Goal: Information Seeking & Learning: Learn about a topic

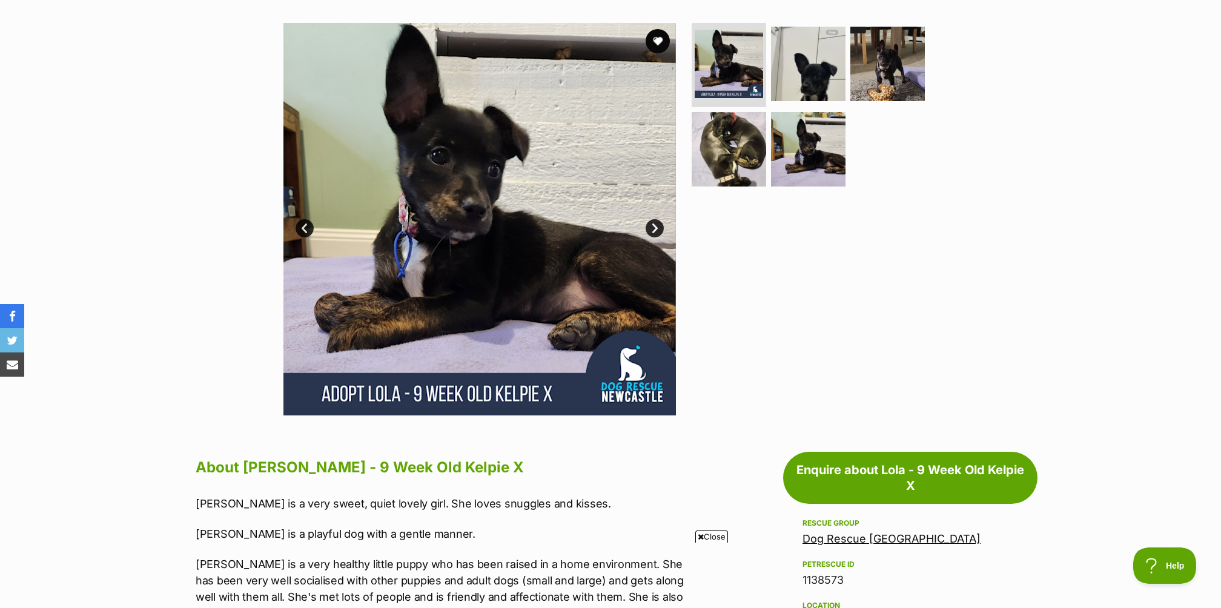
click at [660, 225] on link "Next" at bounding box center [655, 228] width 18 height 18
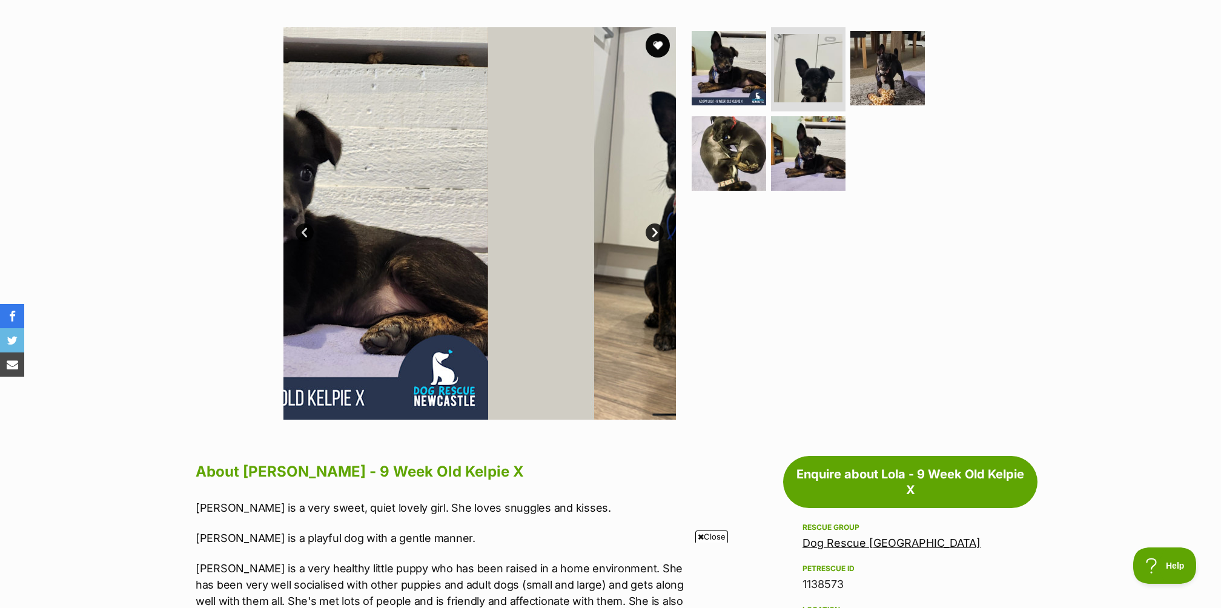
scroll to position [222, 0]
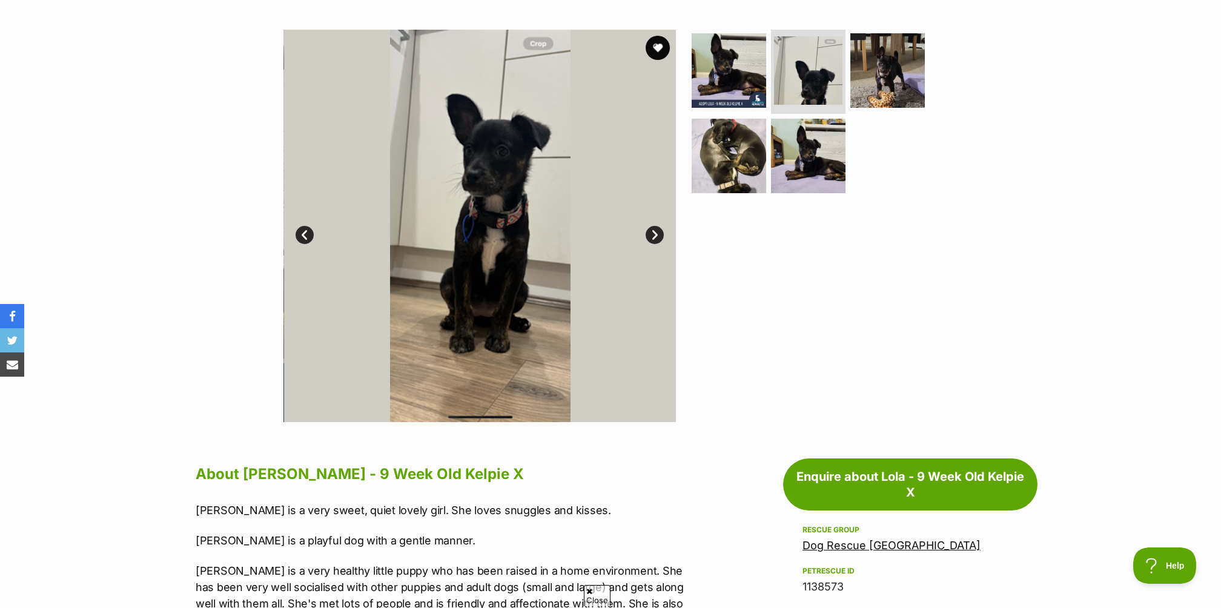
click at [660, 225] on img at bounding box center [480, 226] width 393 height 393
click at [653, 240] on link "Next" at bounding box center [655, 235] width 18 height 18
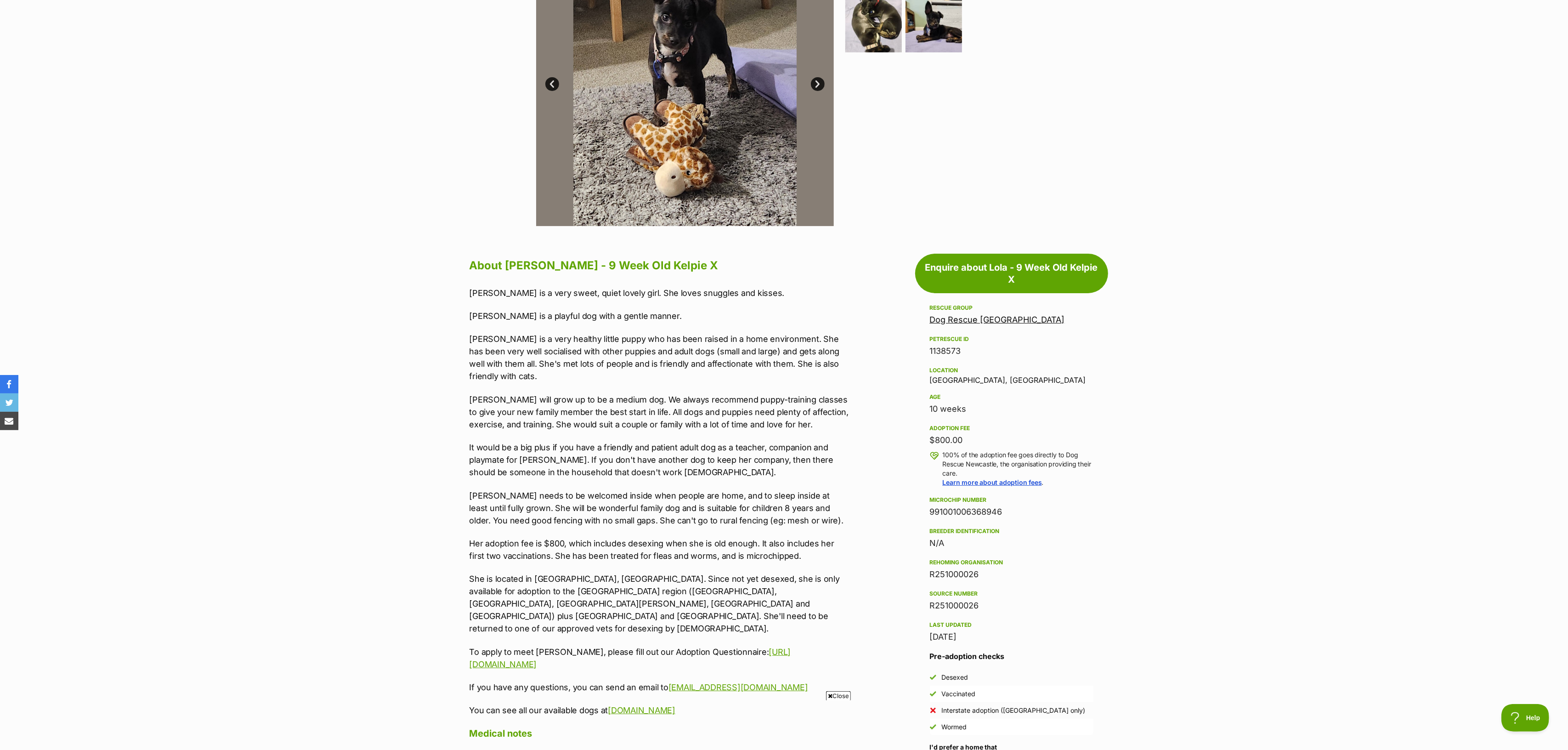
scroll to position [269, 0]
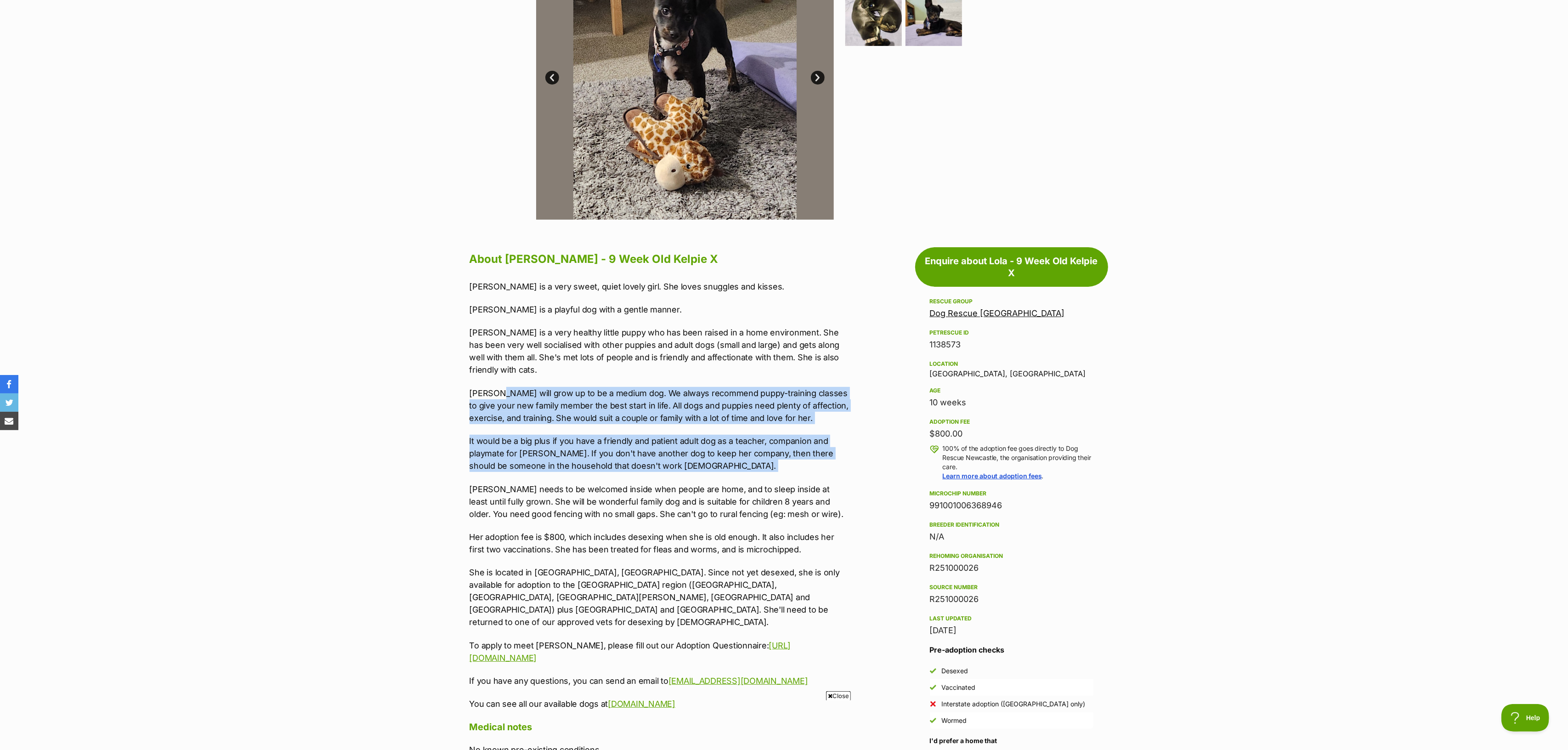
drag, startPoint x: 702, startPoint y: 439, endPoint x: 496, endPoint y: 388, distance: 212.2
click at [497, 379] on div "[PERSON_NAME] is a very sweet, quiet lovely girl. She loves snuggles and kisses…" at bounding box center [659, 495] width 379 height 430
click at [486, 435] on p "It would be a big plus if you have a friendly and patient adult dog as a teache…" at bounding box center [659, 453] width 379 height 37
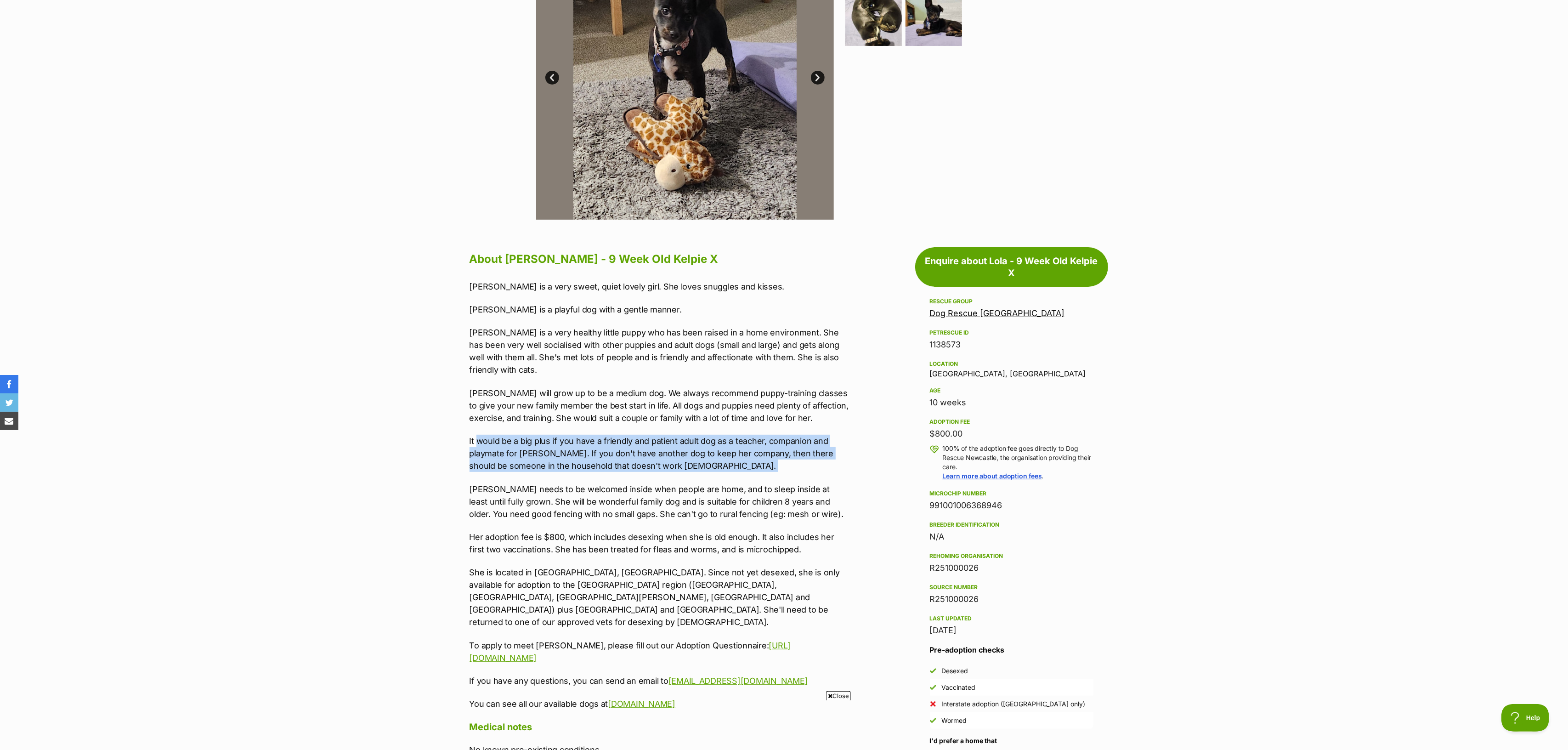
drag, startPoint x: 475, startPoint y: 423, endPoint x: 710, endPoint y: 479, distance: 241.6
click at [710, 461] on div "[PERSON_NAME] is a very sweet, quiet lovely girl. She loves snuggles and kisses…" at bounding box center [659, 495] width 379 height 430
click at [710, 461] on p "[PERSON_NAME] needs to be welcomed inside when people are home, and to sleep in…" at bounding box center [659, 501] width 379 height 37
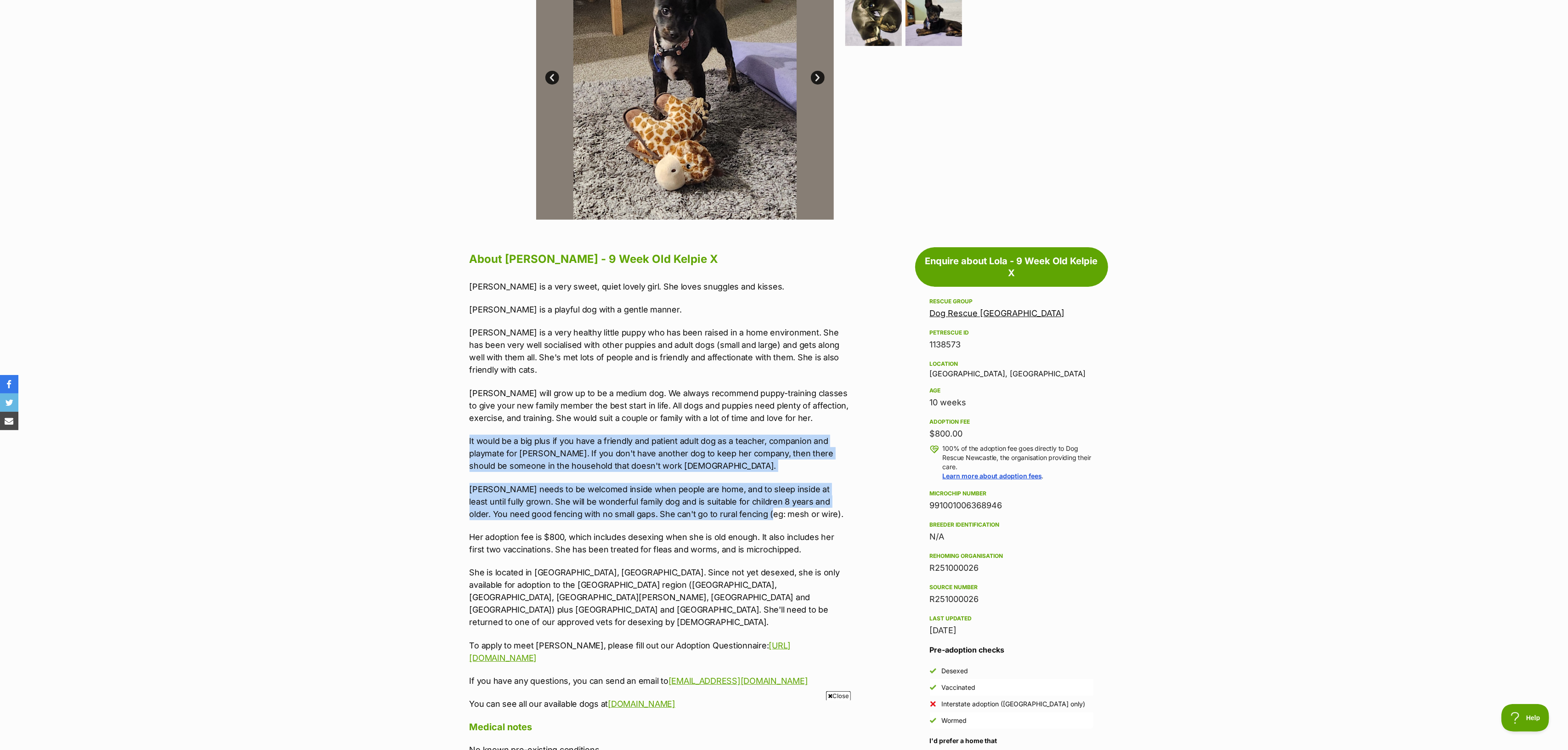
drag, startPoint x: 532, startPoint y: 458, endPoint x: 384, endPoint y: 426, distance: 151.4
click at [384, 426] on section "Home > Rescue pet search > Adopt a dog > Dogs available for adoption Lola - 9 W…" at bounding box center [784, 599] width 1568 height 1580
drag, startPoint x: 447, startPoint y: 410, endPoint x: 447, endPoint y: 414, distance: 4.0
drag, startPoint x: 447, startPoint y: 416, endPoint x: 670, endPoint y: 524, distance: 247.8
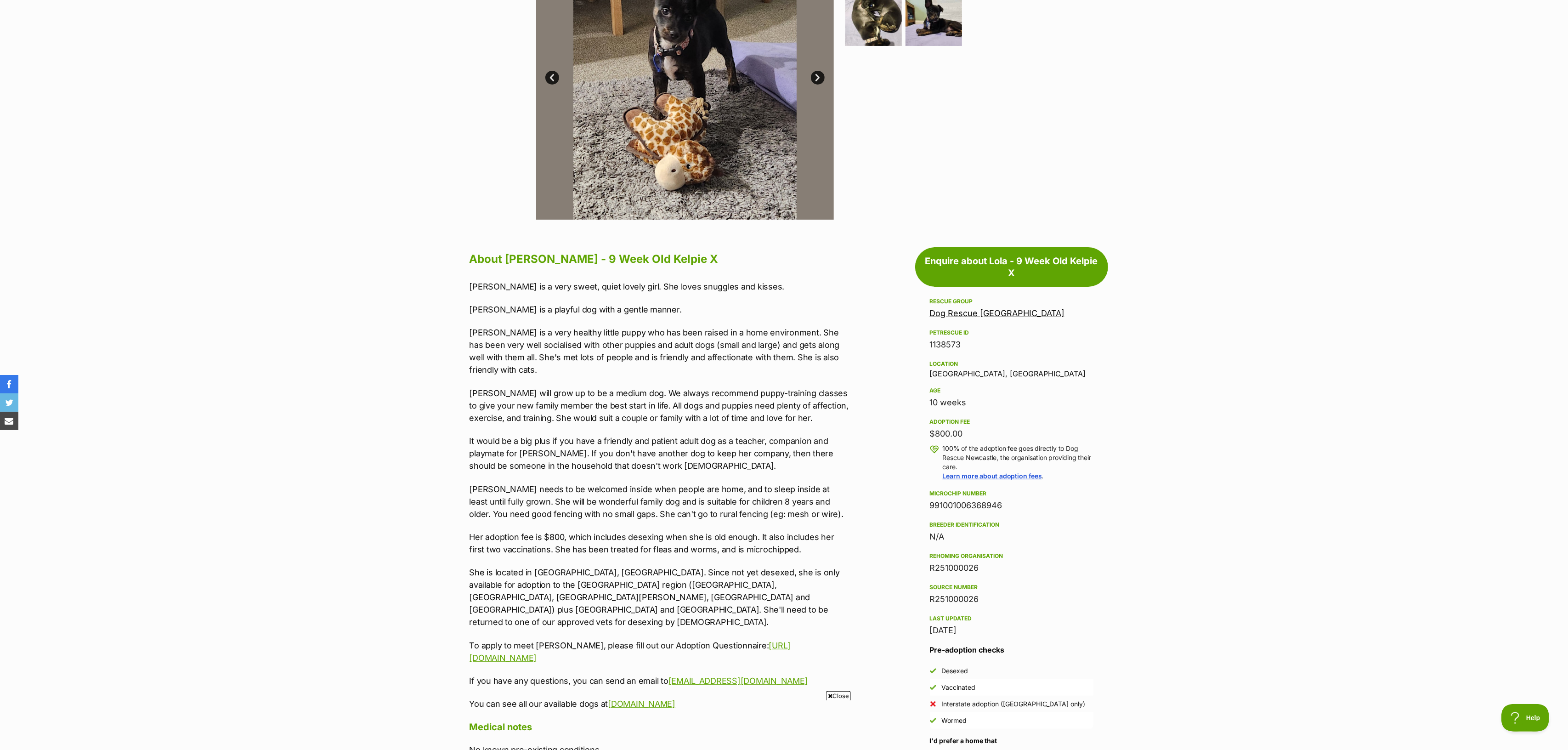
click at [676, 461] on p "Her adoption fee is $800, which includes desexing when she is old enough. It al…" at bounding box center [659, 543] width 379 height 25
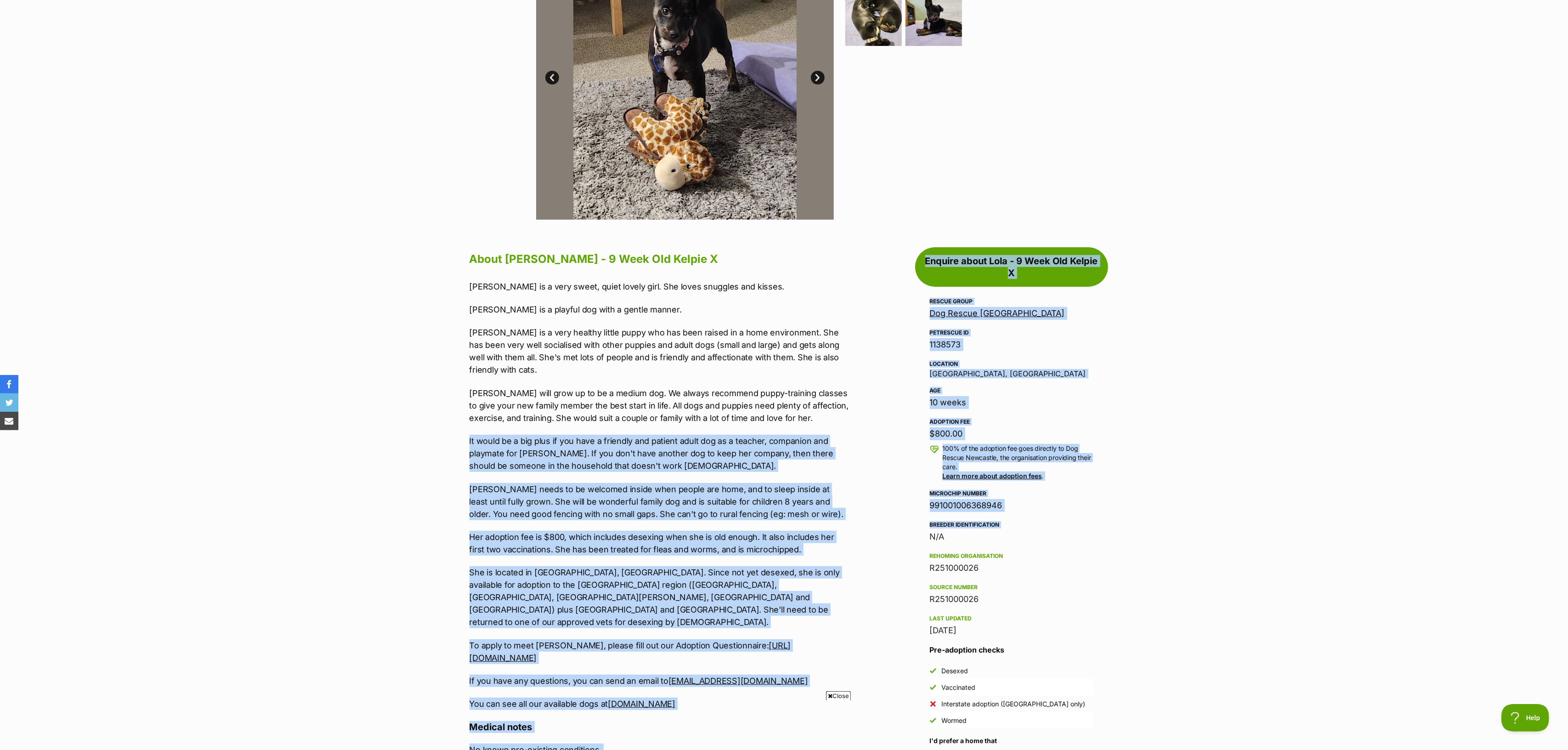
drag, startPoint x: 957, startPoint y: 526, endPoint x: 439, endPoint y: 416, distance: 529.6
click at [439, 416] on section "Home > Rescue pet search > Adopt a dog > Dogs available for adoption Lola - 9 W…" at bounding box center [784, 599] width 1568 height 1580
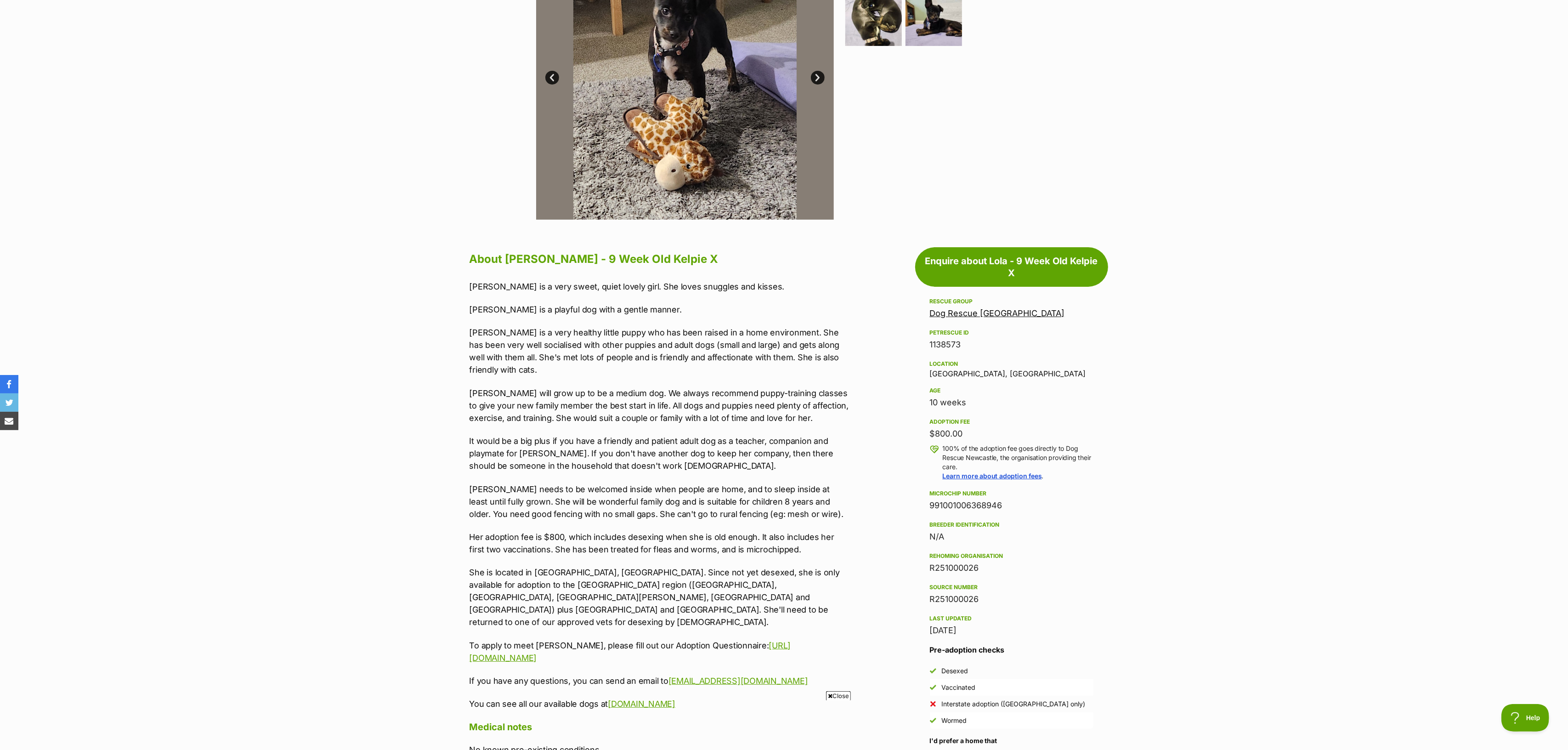
drag, startPoint x: 439, startPoint y: 416, endPoint x: 474, endPoint y: 433, distance: 38.9
click at [440, 417] on section "Home > Rescue pet search > Adopt a dog > Dogs available for adoption Lola - 9 W…" at bounding box center [784, 599] width 1568 height 1580
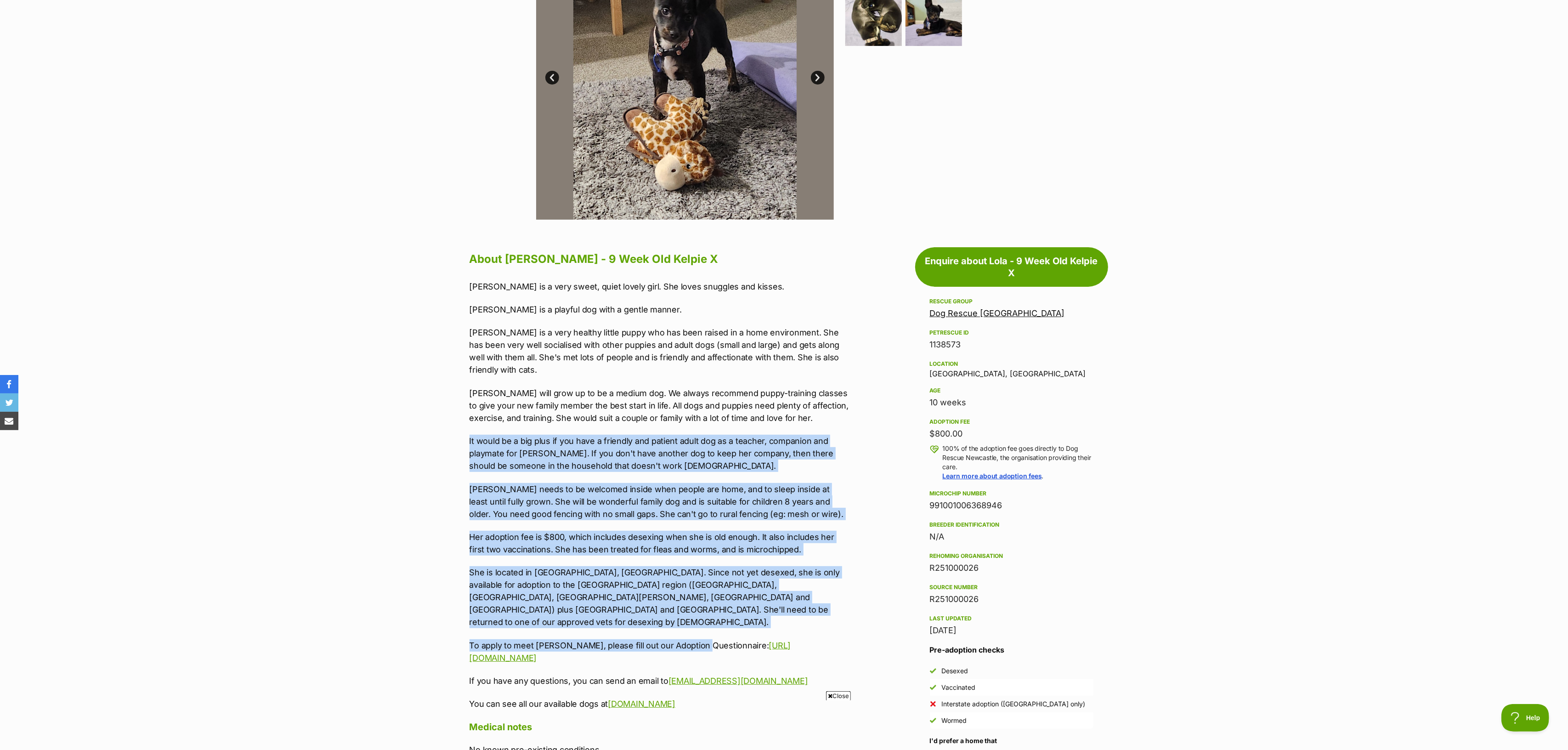
drag, startPoint x: 474, startPoint y: 433, endPoint x: 702, endPoint y: 620, distance: 294.9
click at [700, 461] on div "About [PERSON_NAME] - 9 Week Old Kelpie X [PERSON_NAME] is a very sweet, quiet …" at bounding box center [654, 684] width 388 height 871
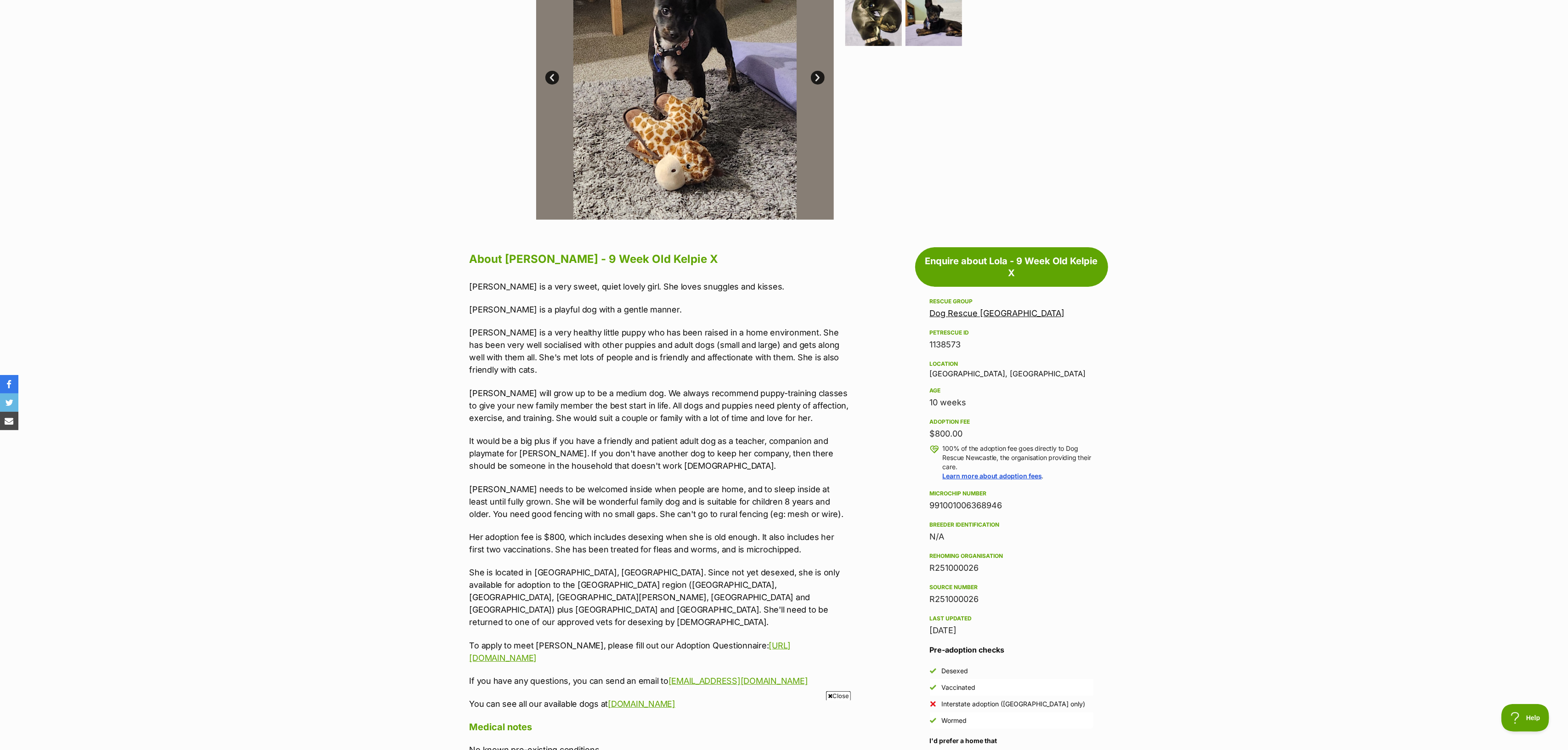
click at [702, 461] on p "To apply to meet [PERSON_NAME], please fill out our Adoption Questionnaire: [UR…" at bounding box center [659, 651] width 379 height 25
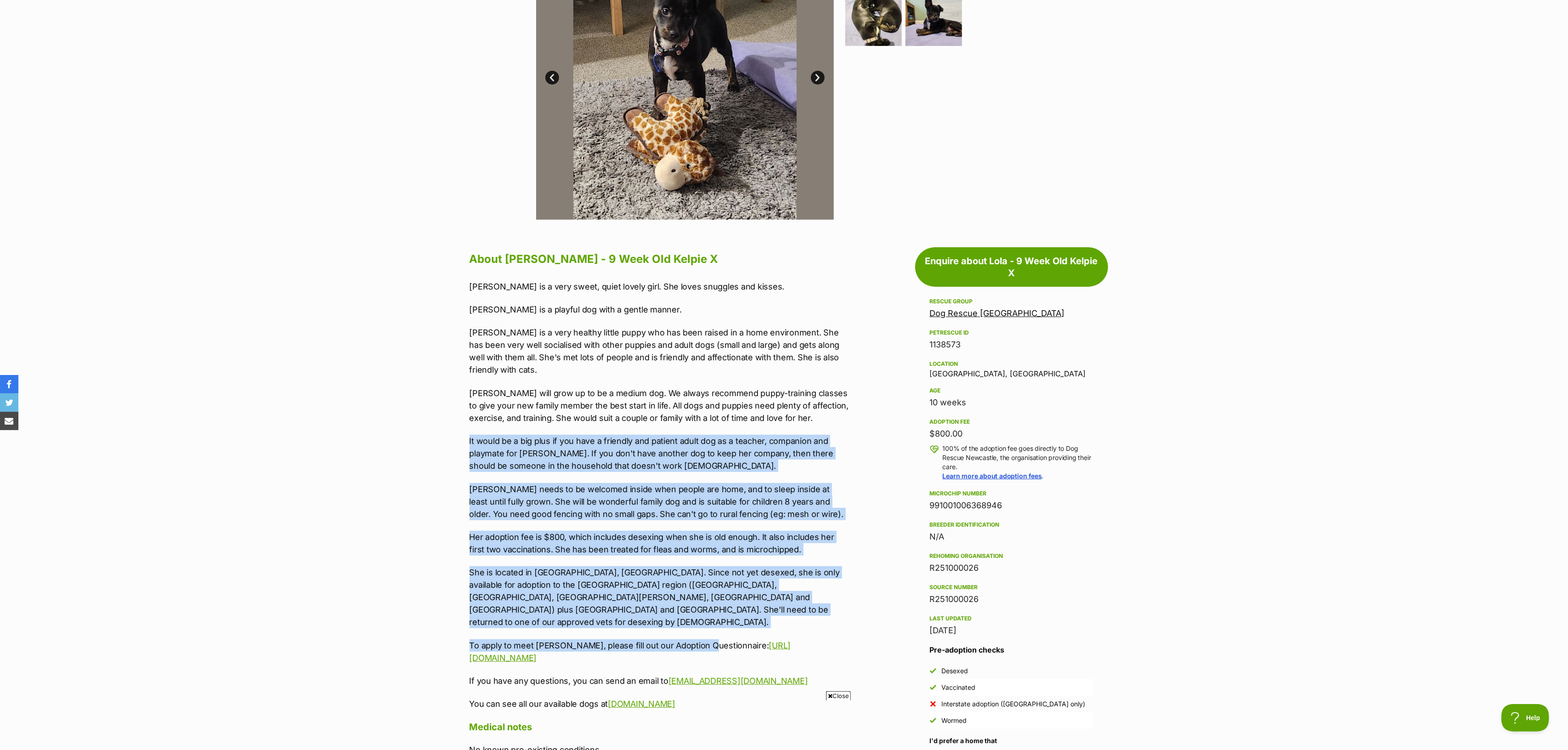
drag, startPoint x: 698, startPoint y: 620, endPoint x: 460, endPoint y: 410, distance: 317.4
click at [464, 413] on div "About [PERSON_NAME] - 9 Week Old Kelpie X [PERSON_NAME] is a very sweet, quiet …" at bounding box center [654, 684] width 388 height 871
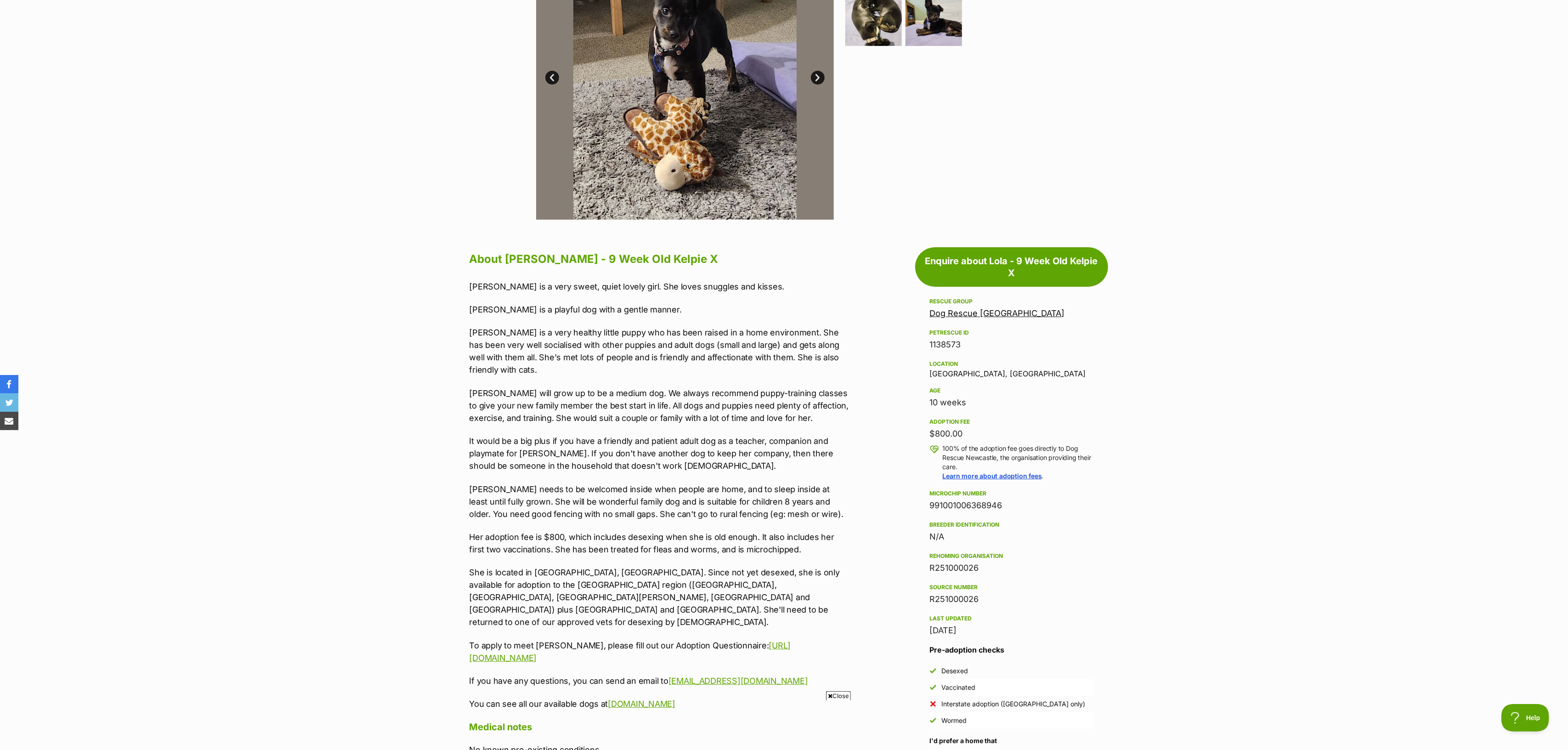
drag, startPoint x: 460, startPoint y: 410, endPoint x: 544, endPoint y: 507, distance: 128.3
click at [464, 414] on div "About [PERSON_NAME] - 9 Week Old Kelpie X [PERSON_NAME] is a very sweet, quiet …" at bounding box center [654, 684] width 388 height 871
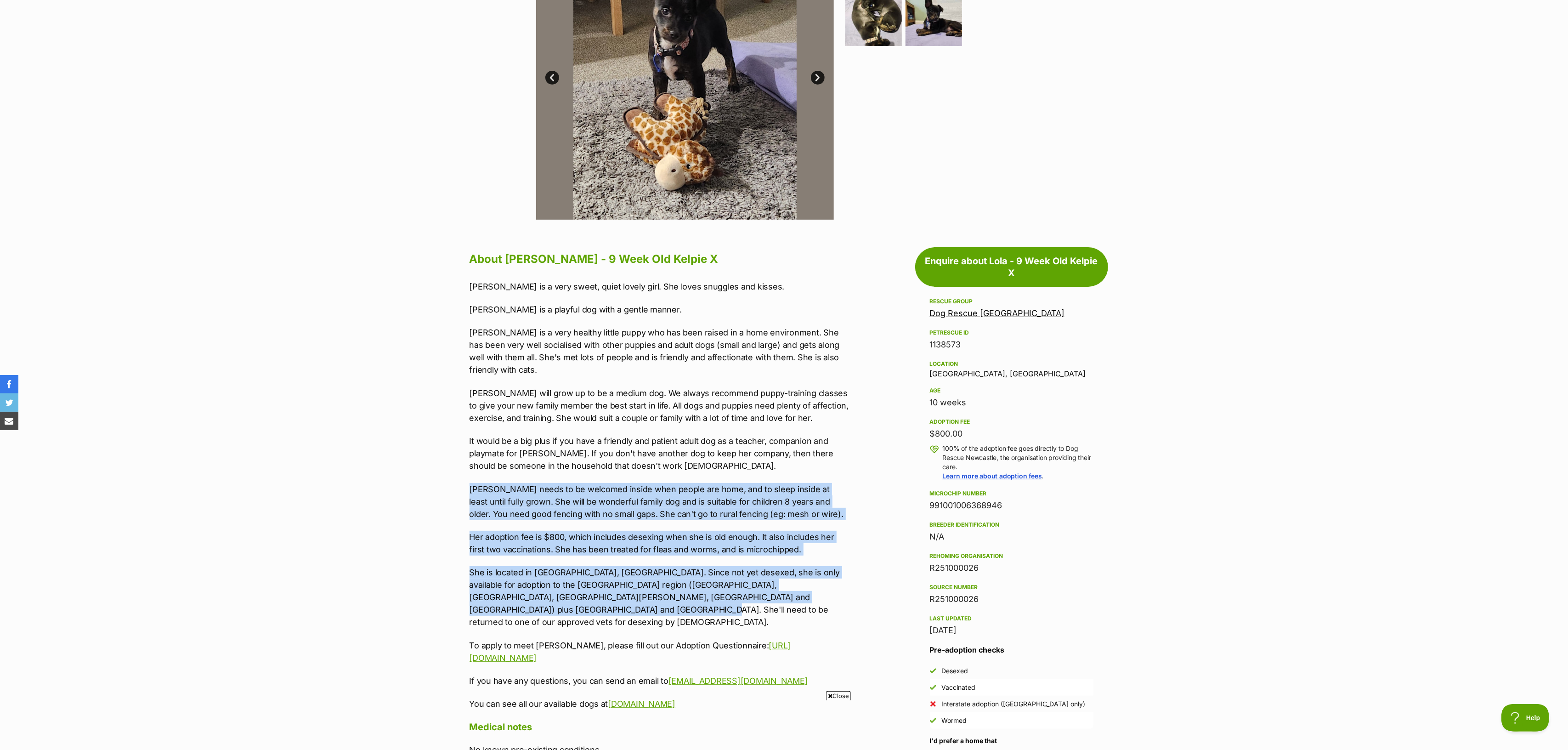
drag, startPoint x: 544, startPoint y: 507, endPoint x: 652, endPoint y: 593, distance: 138.1
click at [650, 461] on div "[PERSON_NAME] is a very sweet, quiet lovely girl. She loves snuggles and kisses…" at bounding box center [659, 495] width 379 height 430
drag, startPoint x: 647, startPoint y: 593, endPoint x: 438, endPoint y: 440, distance: 259.0
click at [438, 440] on section "Home > Rescue pet search > Adopt a dog > Dogs available for adoption Lola - 9 W…" at bounding box center [784, 599] width 1568 height 1580
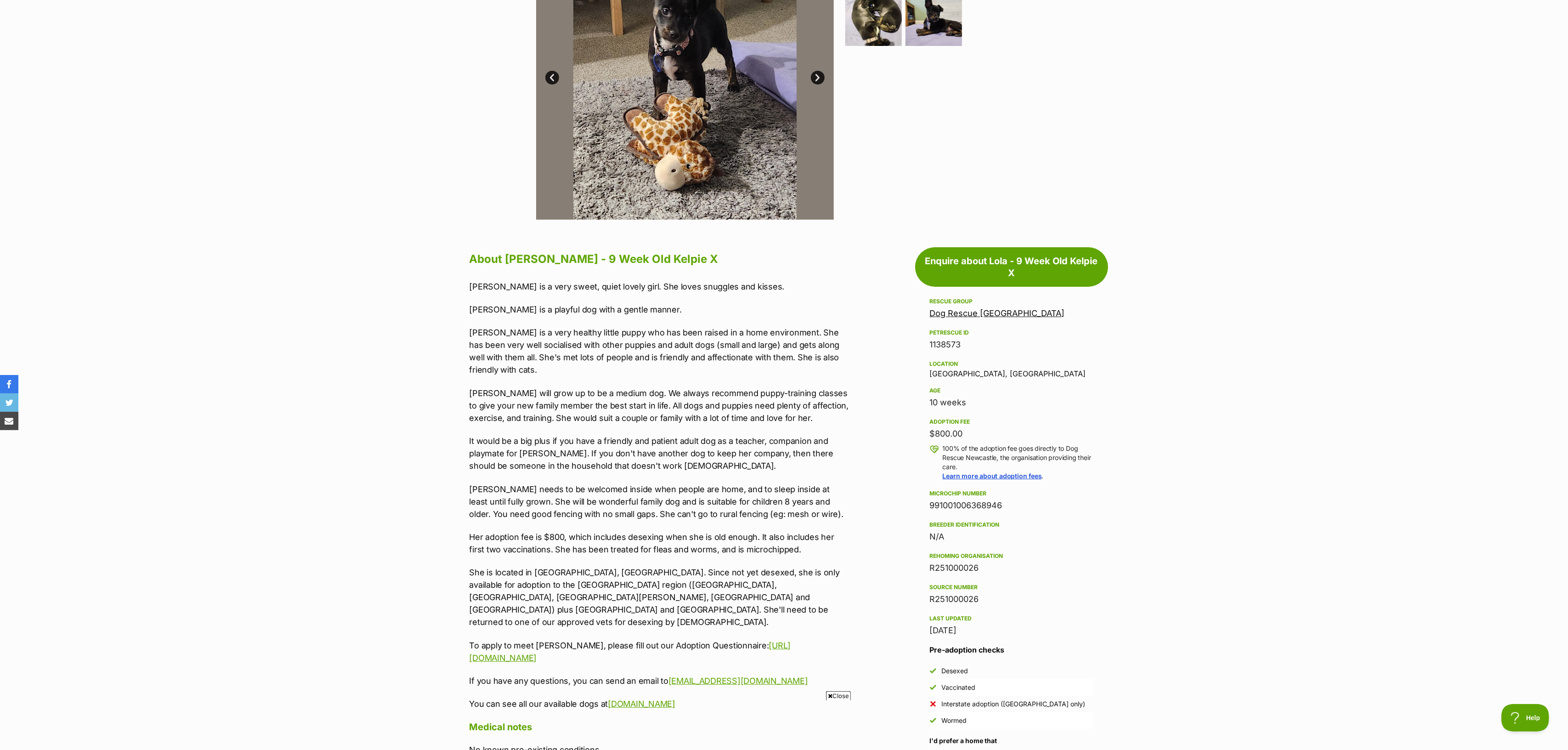
drag, startPoint x: 438, startPoint y: 440, endPoint x: 450, endPoint y: 425, distance: 19.2
click at [438, 440] on section "Home > Rescue pet search > Adopt a dog > Dogs available for adoption Lola - 9 W…" at bounding box center [784, 599] width 1568 height 1580
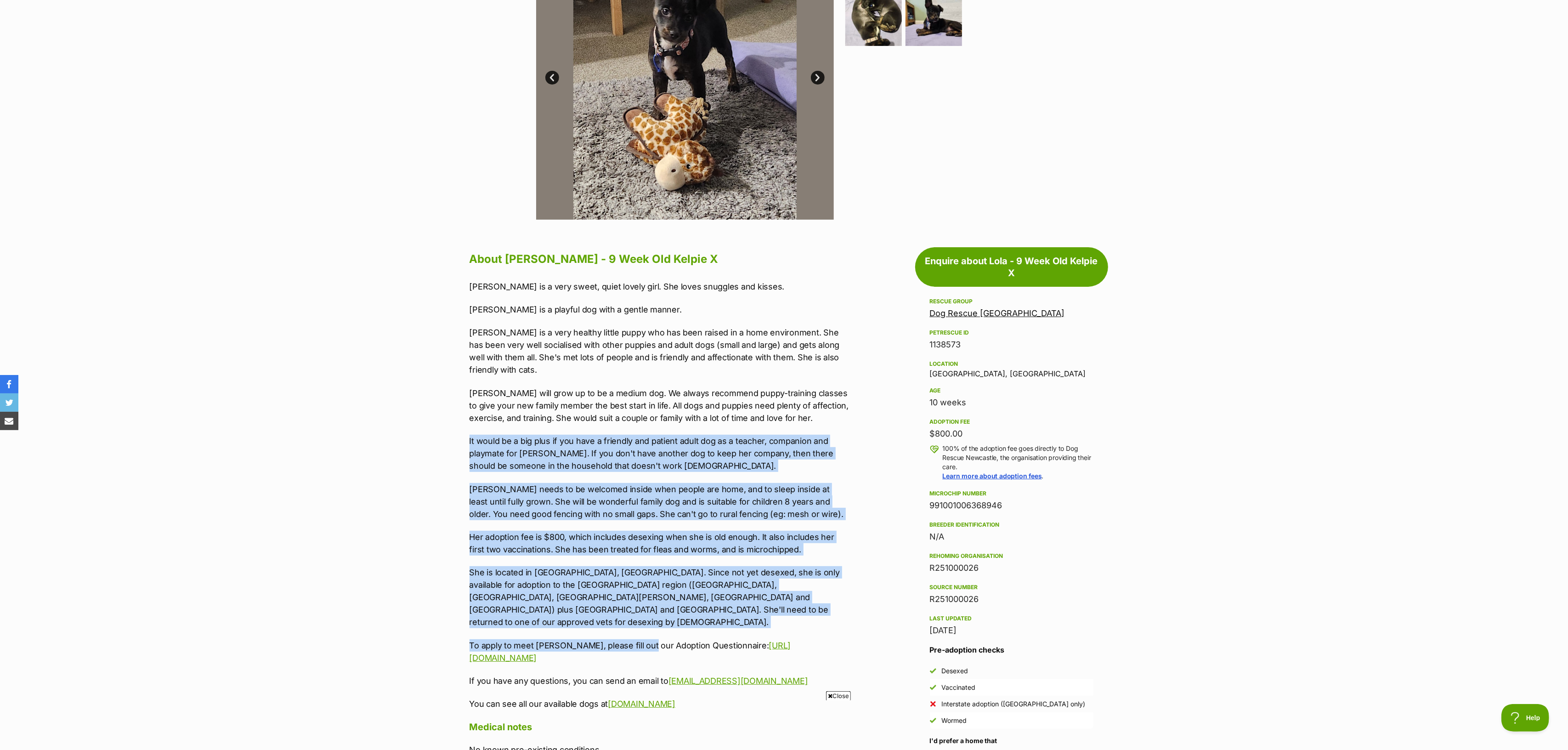
drag, startPoint x: 535, startPoint y: 507, endPoint x: 642, endPoint y: 618, distance: 154.2
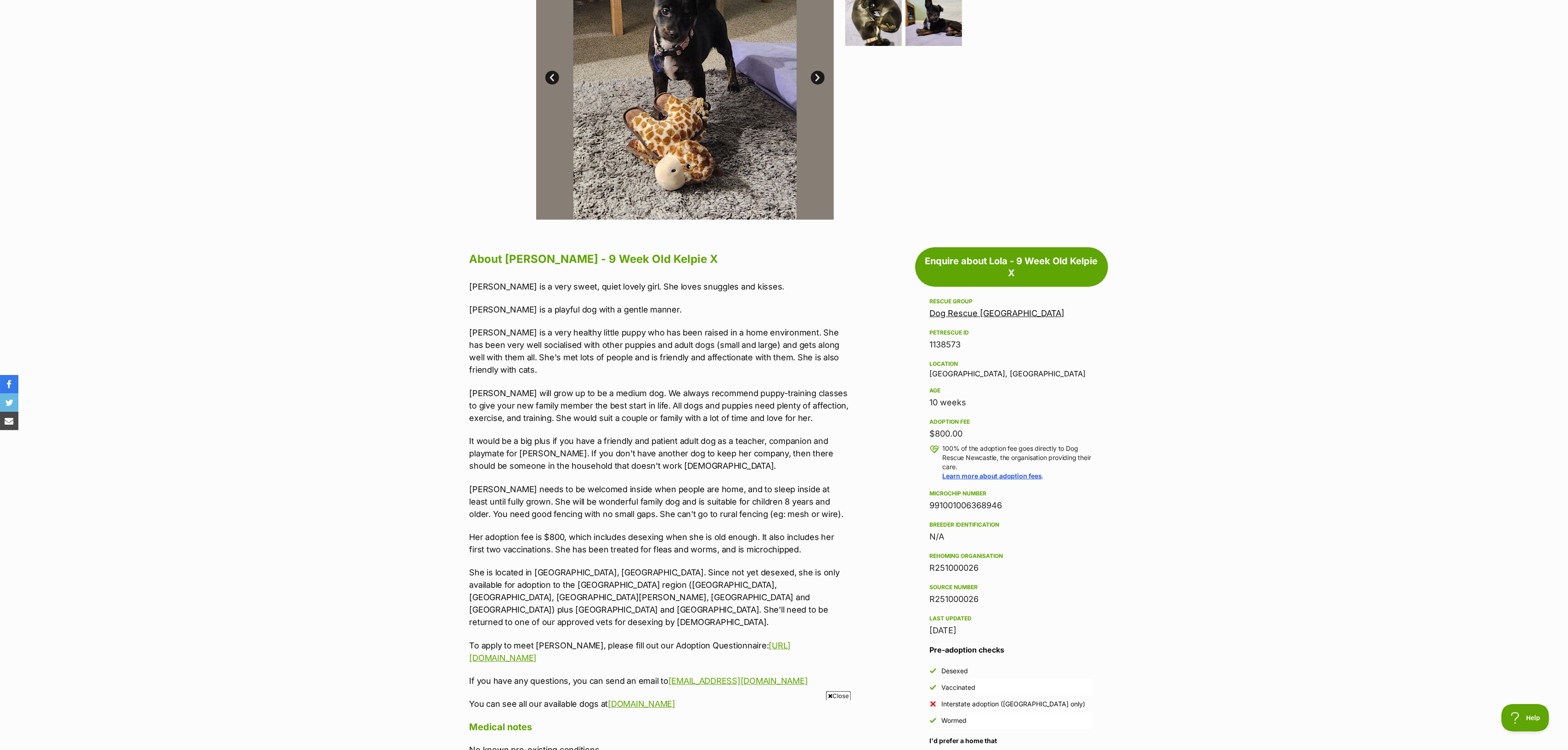
drag, startPoint x: 642, startPoint y: 618, endPoint x: 632, endPoint y: 613, distance: 11.2
click at [641, 461] on p "To apply to meet [PERSON_NAME], please fill out our Adoption Questionnaire: [UR…" at bounding box center [659, 651] width 379 height 25
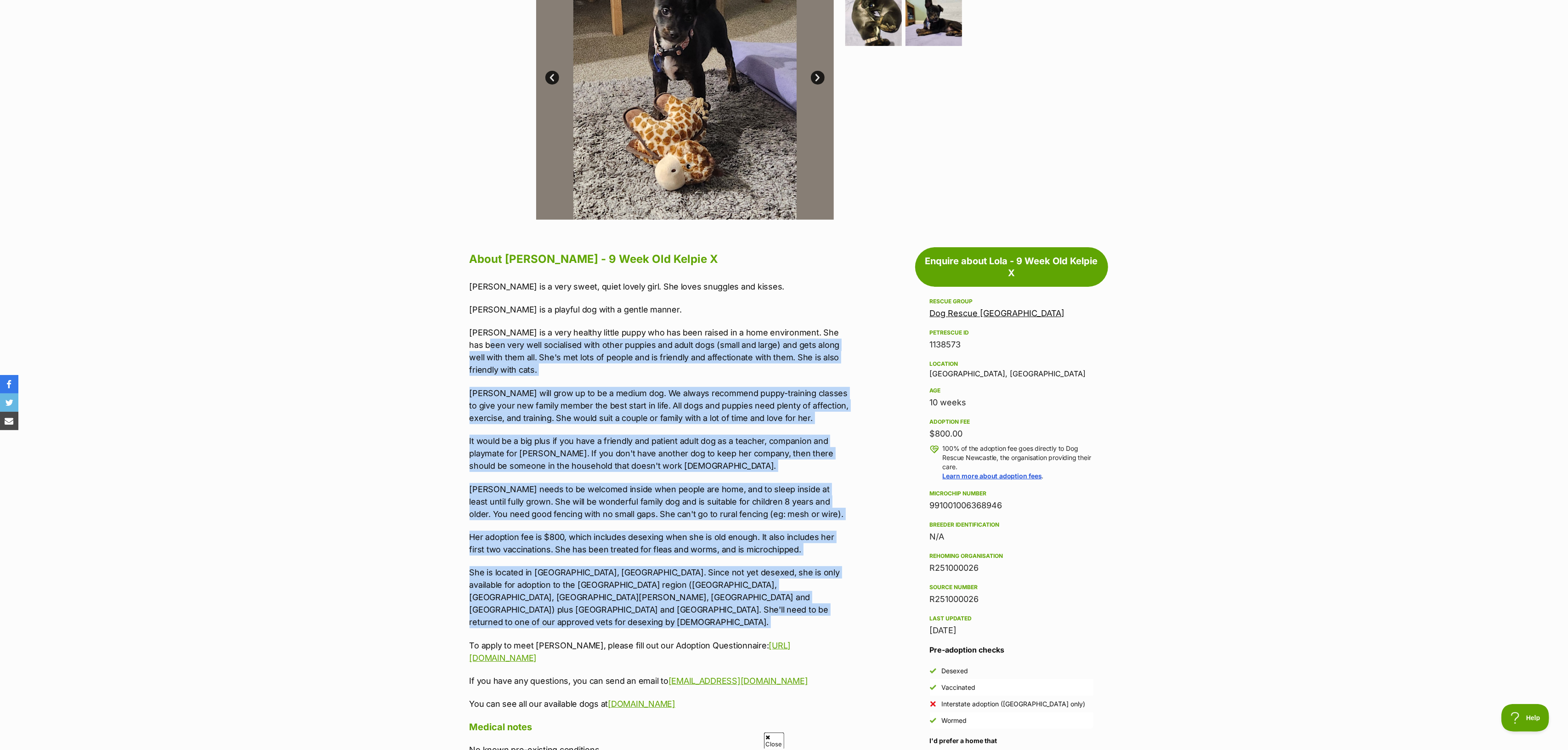
drag, startPoint x: 555, startPoint y: 540, endPoint x: 440, endPoint y: 344, distance: 227.2
click at [440, 344] on section "Home > Rescue pet search > Adopt a dog > Dogs available for adoption Lola - 9 W…" at bounding box center [784, 599] width 1568 height 1580
drag, startPoint x: 440, startPoint y: 344, endPoint x: 637, endPoint y: 624, distance: 342.4
click at [637, 461] on section "Home > Rescue pet search > Adopt a dog > Dogs available for adoption Lola - 9 W…" at bounding box center [784, 599] width 1568 height 1580
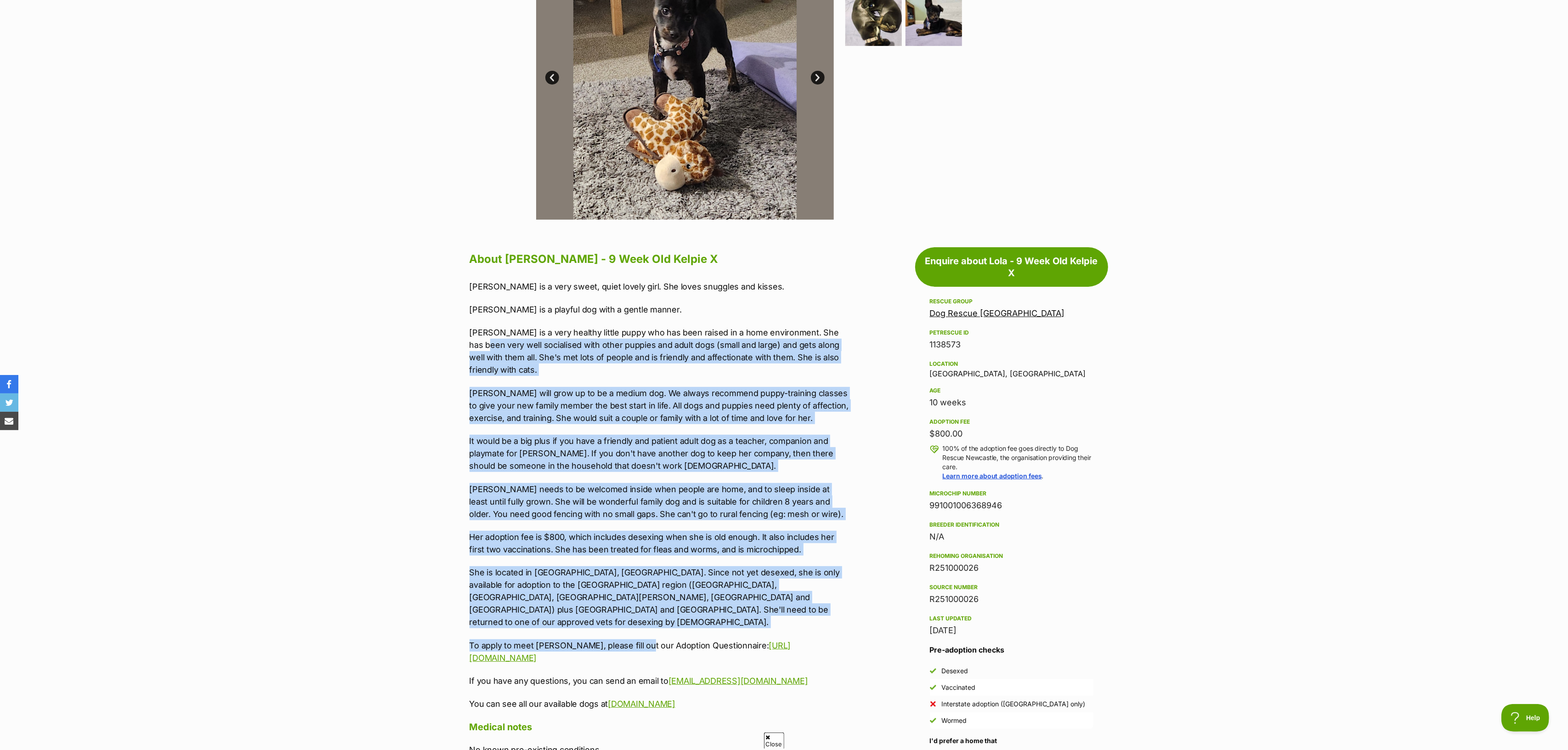
click at [622, 461] on div "[PERSON_NAME] is a very sweet, quiet lovely girl. She loves snuggles and kisses…" at bounding box center [659, 495] width 379 height 430
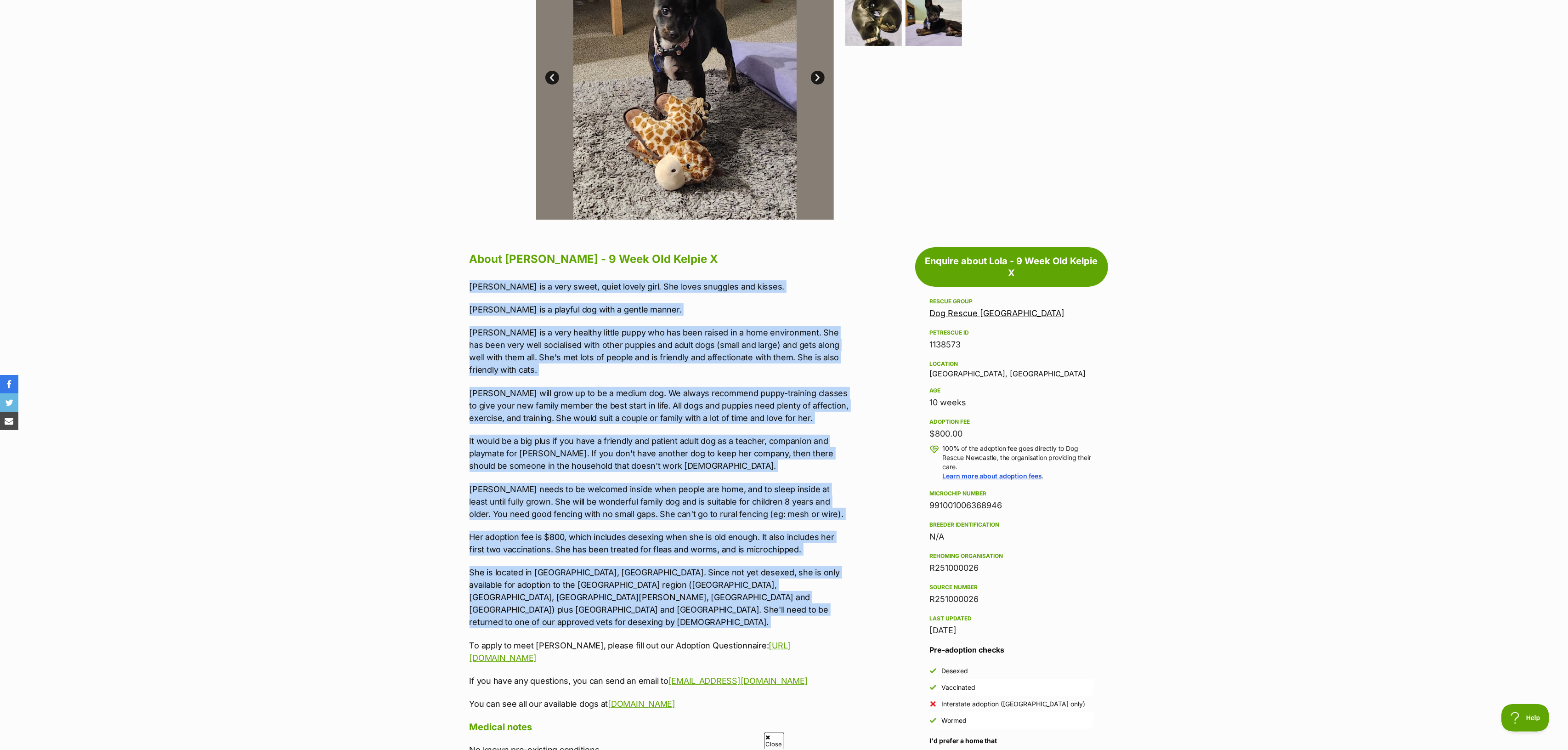
drag, startPoint x: 579, startPoint y: 589, endPoint x: 444, endPoint y: 284, distance: 333.5
click at [444, 284] on section "Home > Rescue pet search > Adopt a dog > Dogs available for adoption Lola - 9 W…" at bounding box center [784, 599] width 1568 height 1580
click at [444, 284] on section "Home > Rescue pet search > Adopt a dog > Dogs available for adoption Lola - 9 W…" at bounding box center [784, 599] width 1568 height 1580
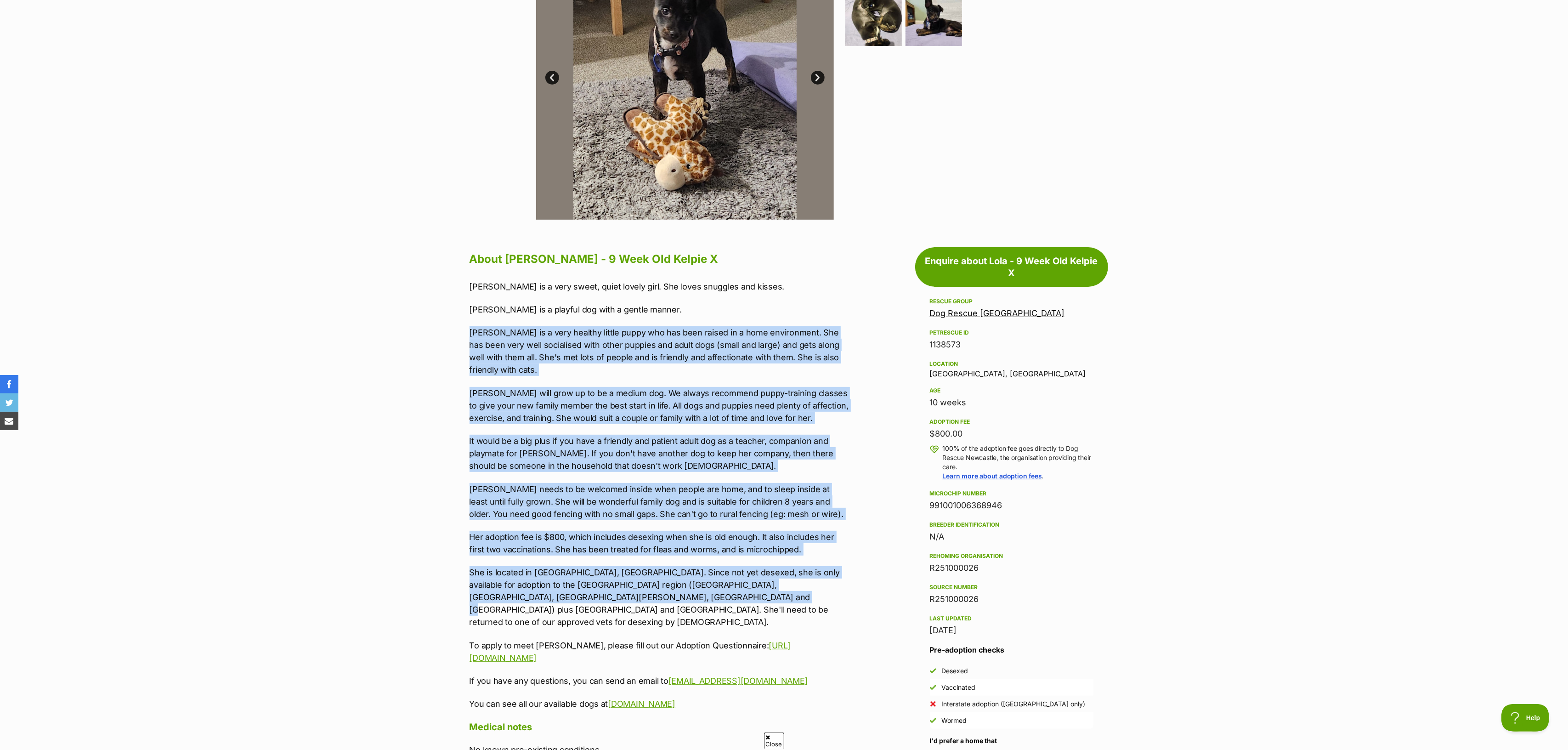
drag, startPoint x: 575, startPoint y: 366, endPoint x: 674, endPoint y: 596, distance: 250.4
click at [673, 461] on div "[PERSON_NAME] is a very sweet, quiet lovely girl. She loves snuggles and kisses…" at bounding box center [659, 495] width 379 height 430
drag, startPoint x: 676, startPoint y: 599, endPoint x: 670, endPoint y: 601, distance: 6.3
click at [675, 461] on p "She is located in [GEOGRAPHIC_DATA], [GEOGRAPHIC_DATA]. Since not yet desexed, …" at bounding box center [659, 597] width 379 height 62
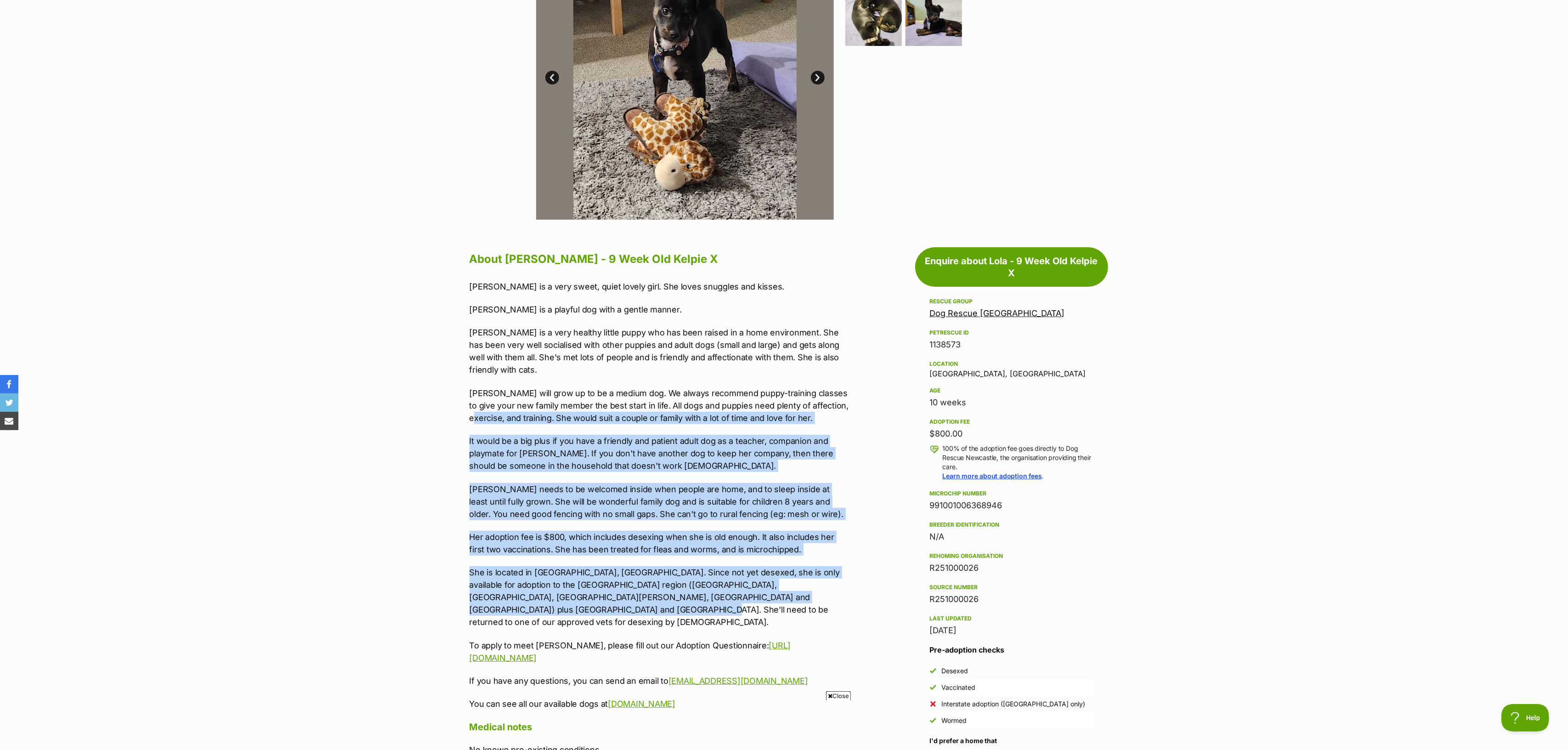
drag, startPoint x: 662, startPoint y: 601, endPoint x: 455, endPoint y: 399, distance: 289.2
drag, startPoint x: 456, startPoint y: 400, endPoint x: 567, endPoint y: 581, distance: 212.3
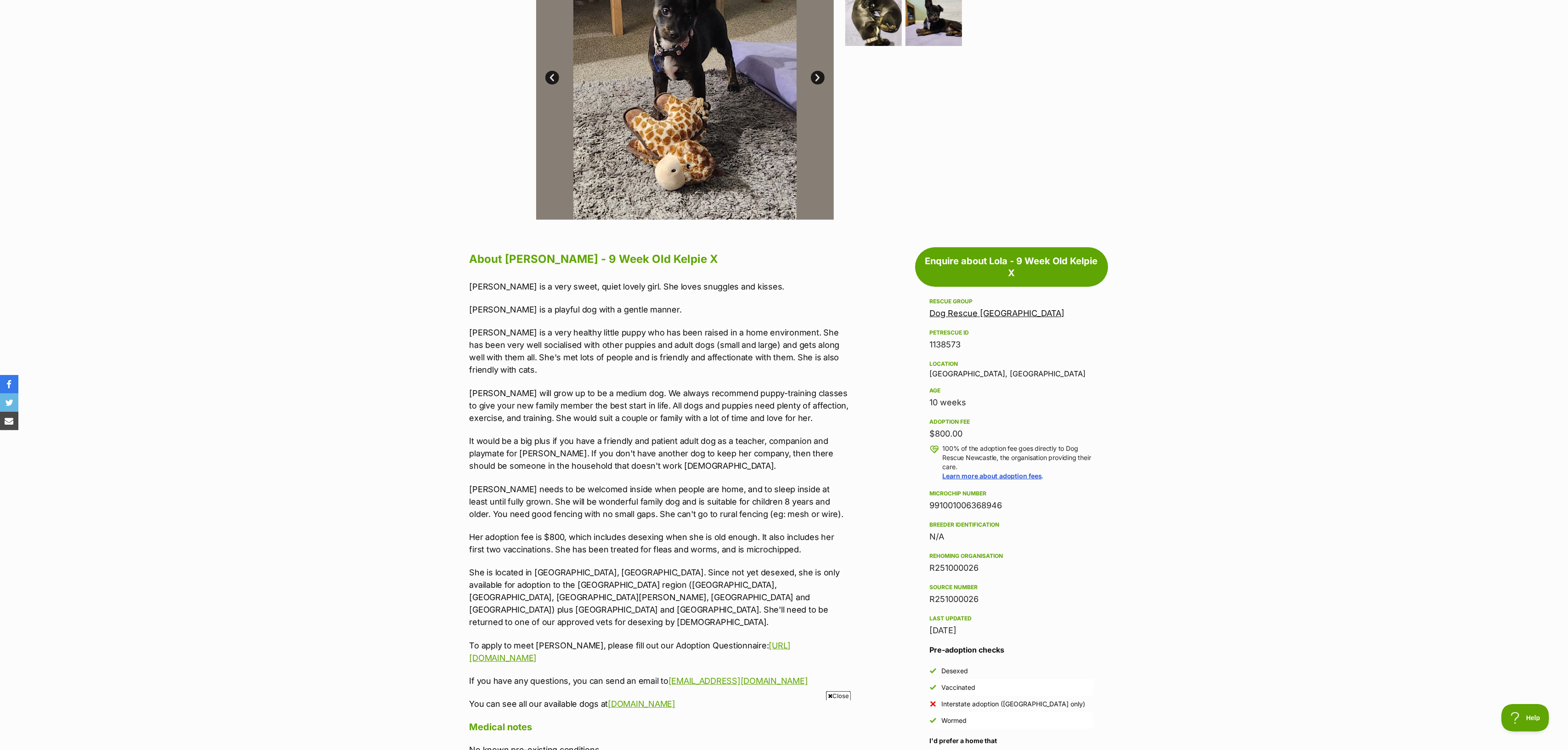
click at [569, 461] on p "She is located in [GEOGRAPHIC_DATA], [GEOGRAPHIC_DATA]. Since not yet desexed, …" at bounding box center [659, 597] width 379 height 62
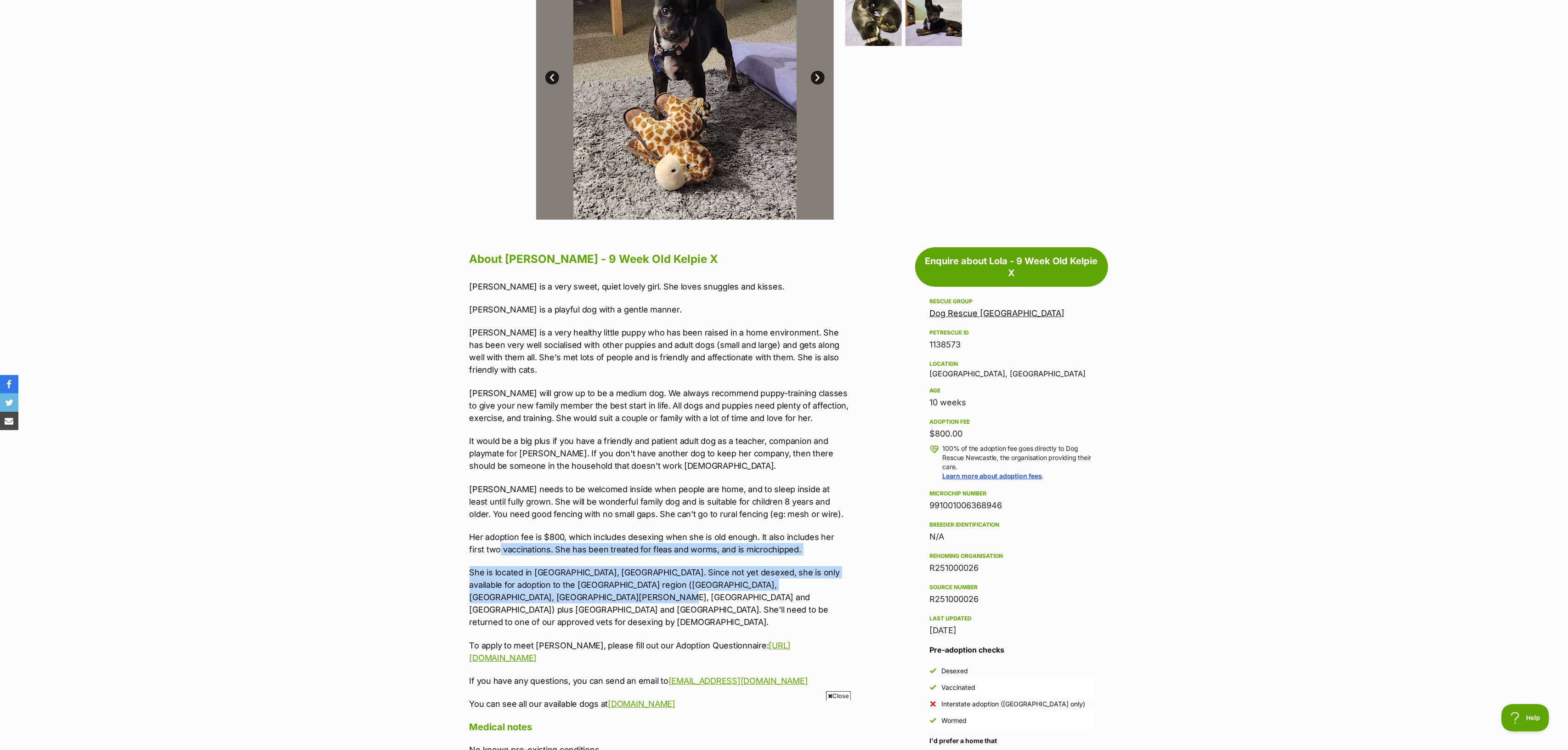
drag, startPoint x: 569, startPoint y: 589, endPoint x: 481, endPoint y: 526, distance: 108.2
click at [481, 461] on div "[PERSON_NAME] is a very sweet, quiet lovely girl. She loves snuggles and kisses…" at bounding box center [659, 495] width 379 height 430
drag, startPoint x: 480, startPoint y: 525, endPoint x: 511, endPoint y: 591, distance: 72.9
click at [511, 461] on div "[PERSON_NAME] is a very sweet, quiet lovely girl. She loves snuggles and kisses…" at bounding box center [659, 495] width 379 height 430
click at [511, 461] on p "She is located in [GEOGRAPHIC_DATA], [GEOGRAPHIC_DATA]. Since not yet desexed, …" at bounding box center [659, 597] width 379 height 62
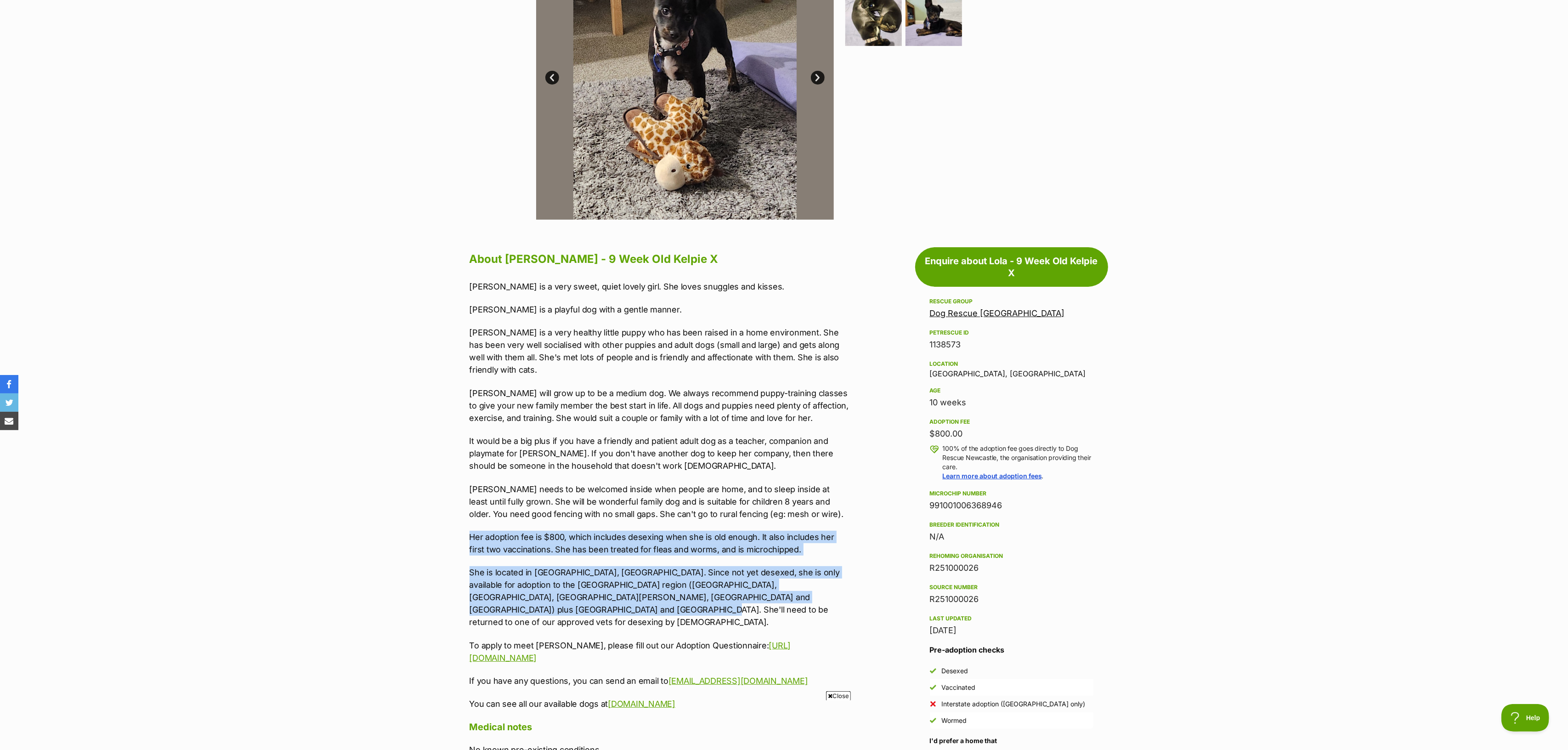
drag, startPoint x: 519, startPoint y: 583, endPoint x: 456, endPoint y: 516, distance: 92.0
drag, startPoint x: 478, startPoint y: 516, endPoint x: 594, endPoint y: 617, distance: 153.8
click at [594, 461] on div "[PERSON_NAME] is a very sweet, quiet lovely girl. She loves snuggles and kisses…" at bounding box center [659, 495] width 379 height 430
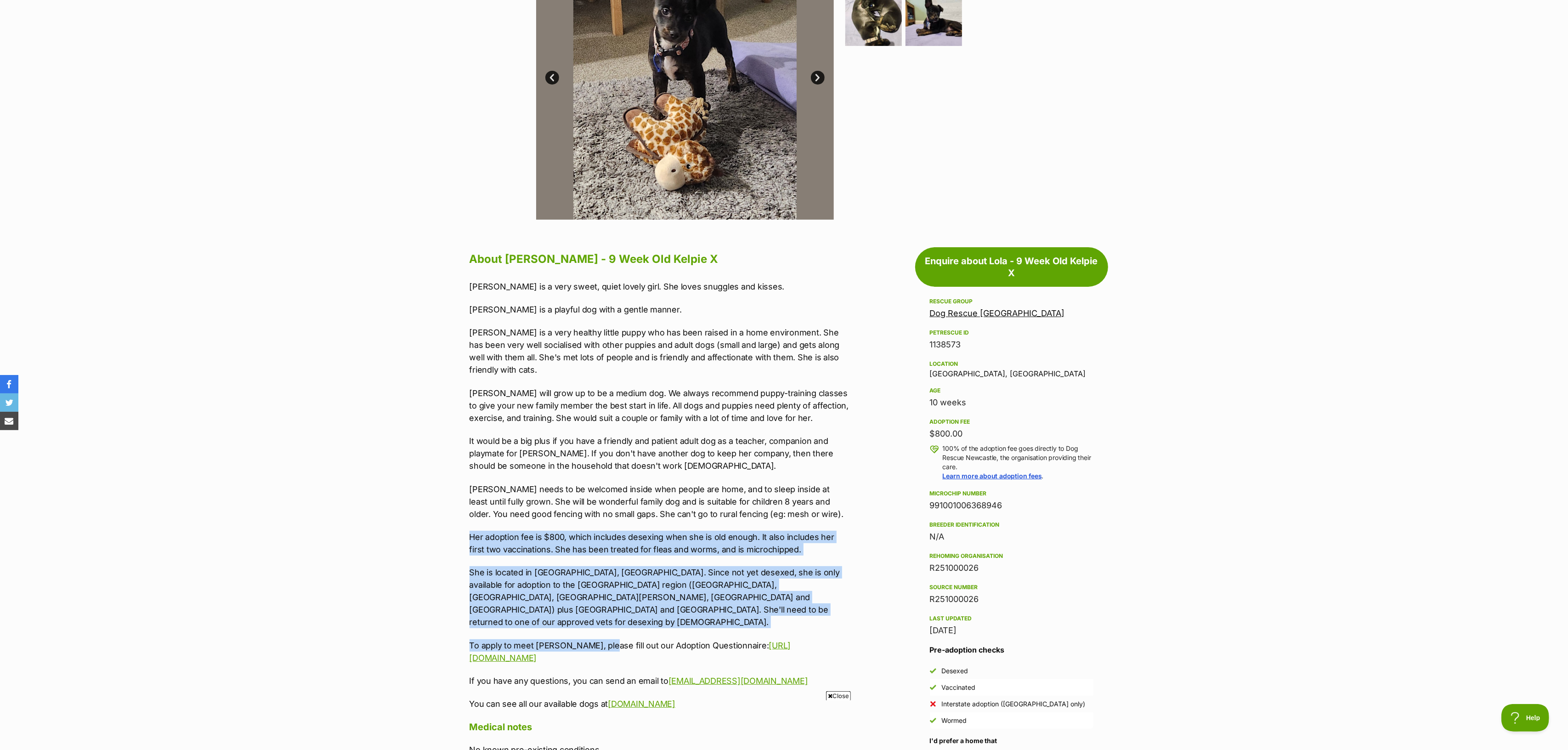
click at [594, 461] on p "To apply to meet [PERSON_NAME], please fill out our Adoption Questionnaire: [UR…" at bounding box center [659, 651] width 379 height 25
drag, startPoint x: 555, startPoint y: 595, endPoint x: 491, endPoint y: 528, distance: 92.7
click at [491, 461] on div "[PERSON_NAME] is a very sweet, quiet lovely girl. She loves snuggles and kisses…" at bounding box center [659, 495] width 379 height 430
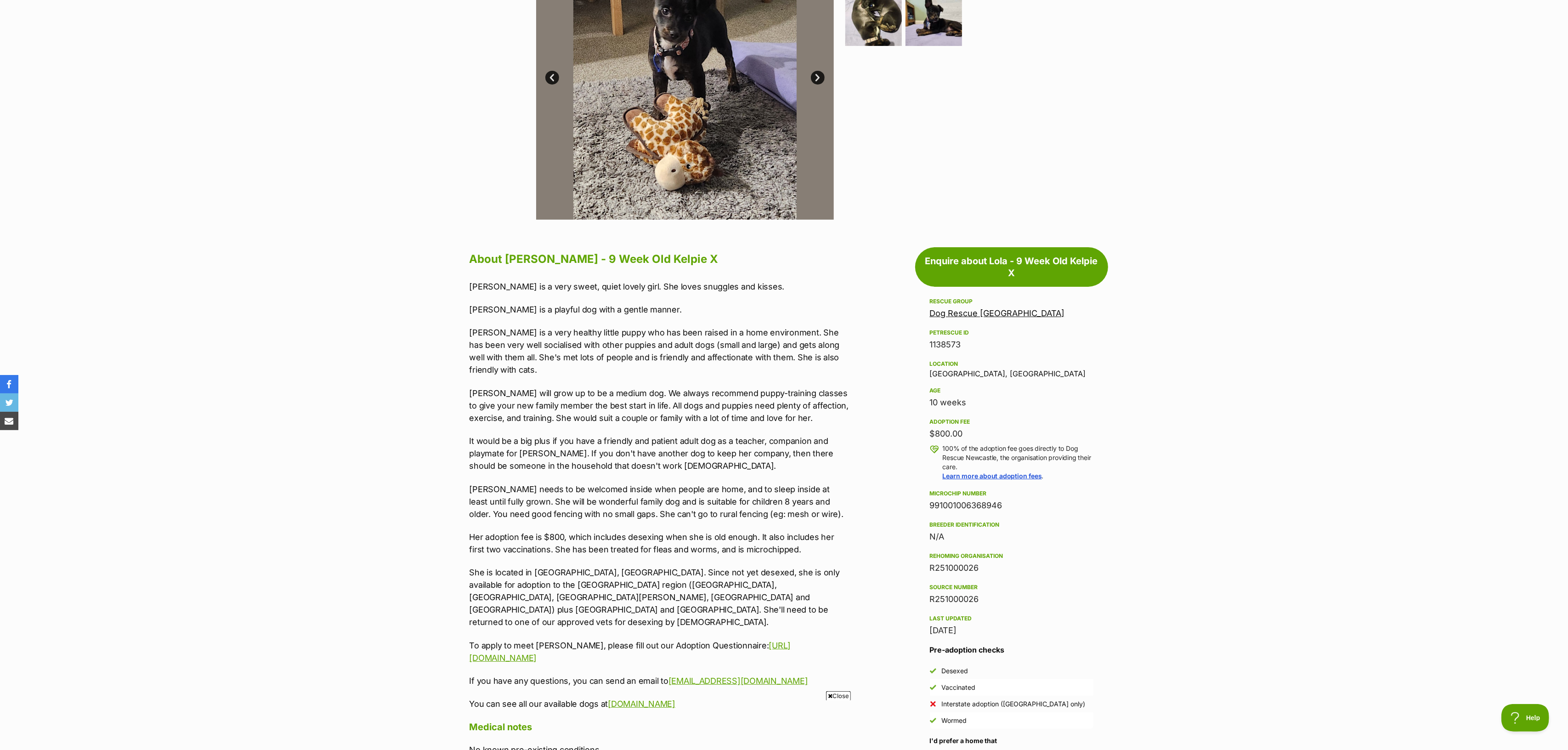
click at [474, 461] on p "Her adoption fee is $800, which includes desexing when she is old enough. It al…" at bounding box center [659, 543] width 379 height 25
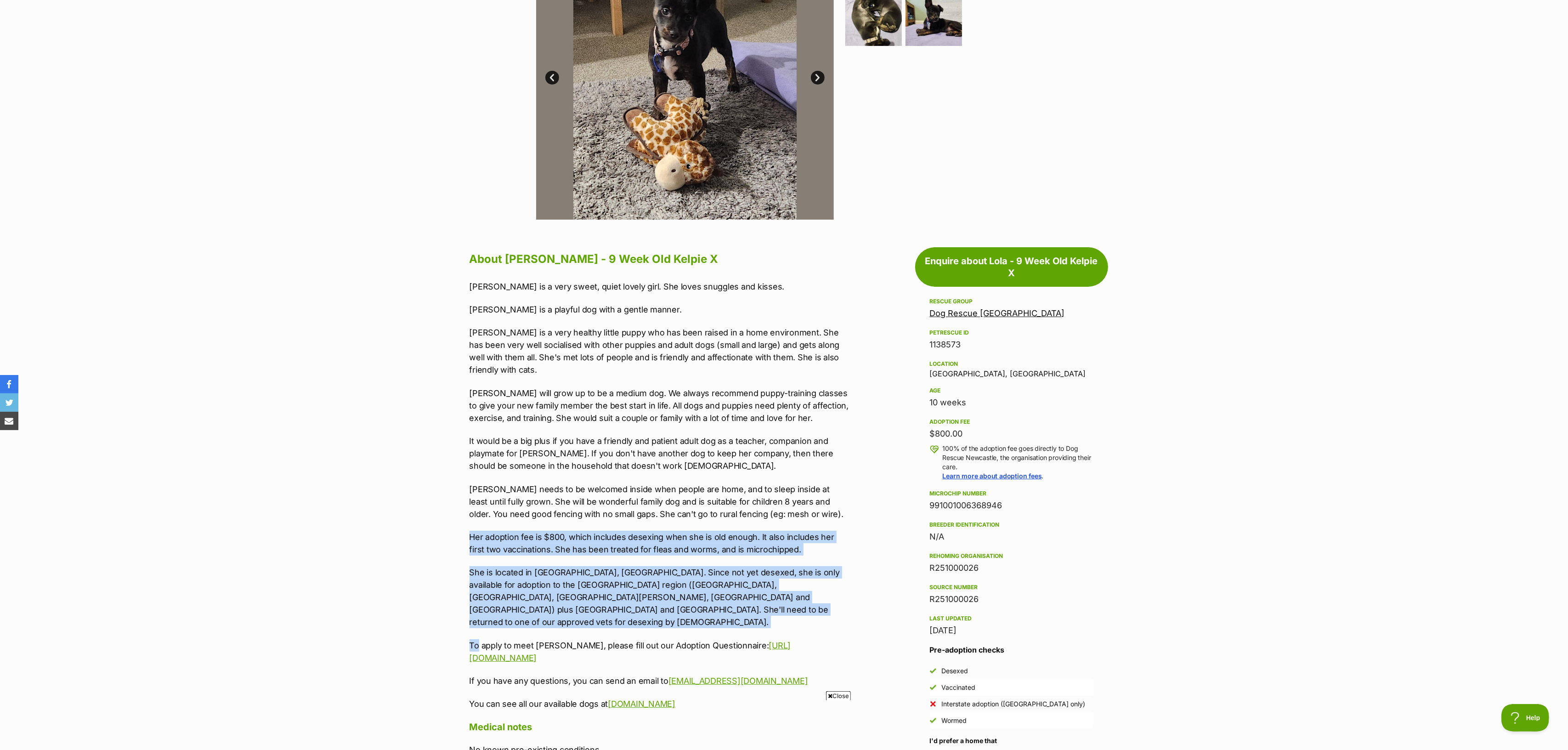
drag, startPoint x: 490, startPoint y: 540, endPoint x: 588, endPoint y: 613, distance: 122.2
click at [588, 461] on div "[PERSON_NAME] is a very sweet, quiet lovely girl. She loves snuggles and kisses…" at bounding box center [659, 495] width 379 height 430
click at [583, 461] on div "[PERSON_NAME] is a very sweet, quiet lovely girl. She loves snuggles and kisses…" at bounding box center [659, 495] width 379 height 430
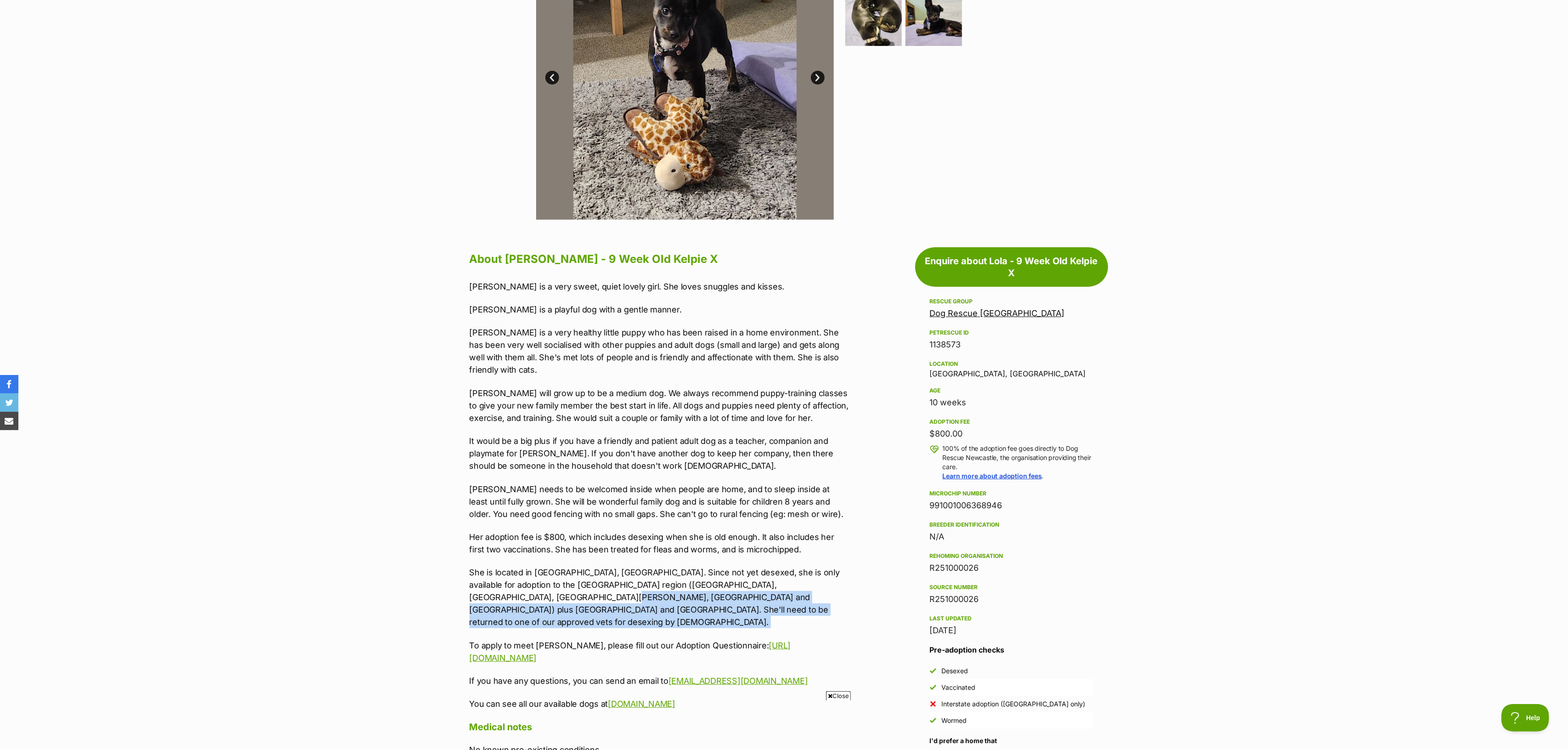
drag, startPoint x: 569, startPoint y: 598, endPoint x: 525, endPoint y: 579, distance: 47.9
click at [525, 461] on div "[PERSON_NAME] is a very sweet, quiet lovely girl. She loves snuggles and kisses…" at bounding box center [659, 495] width 379 height 430
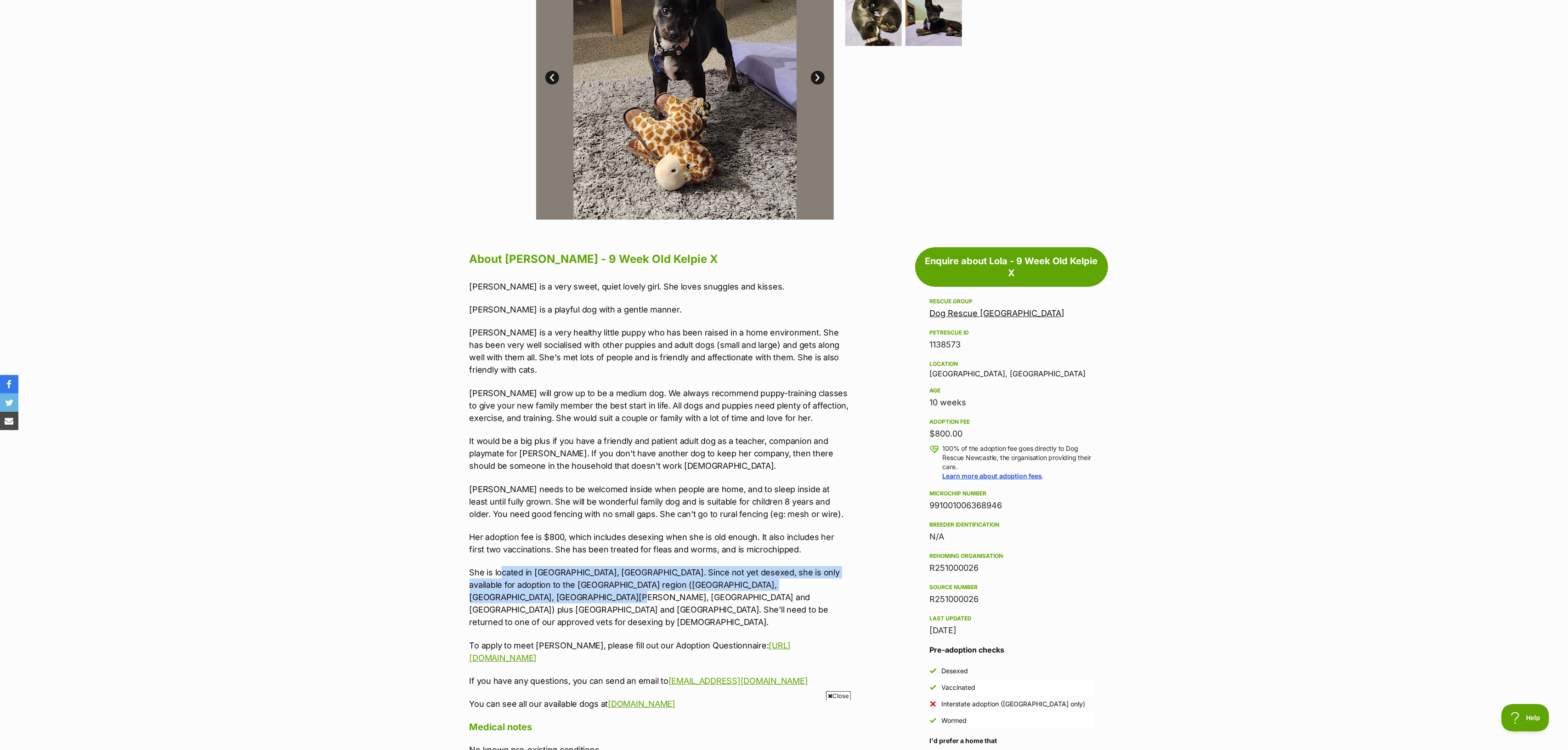
drag, startPoint x: 506, startPoint y: 560, endPoint x: 538, endPoint y: 581, distance: 38.3
click at [538, 461] on p "She is located in [GEOGRAPHIC_DATA], [GEOGRAPHIC_DATA]. Since not yet desexed, …" at bounding box center [659, 597] width 379 height 62
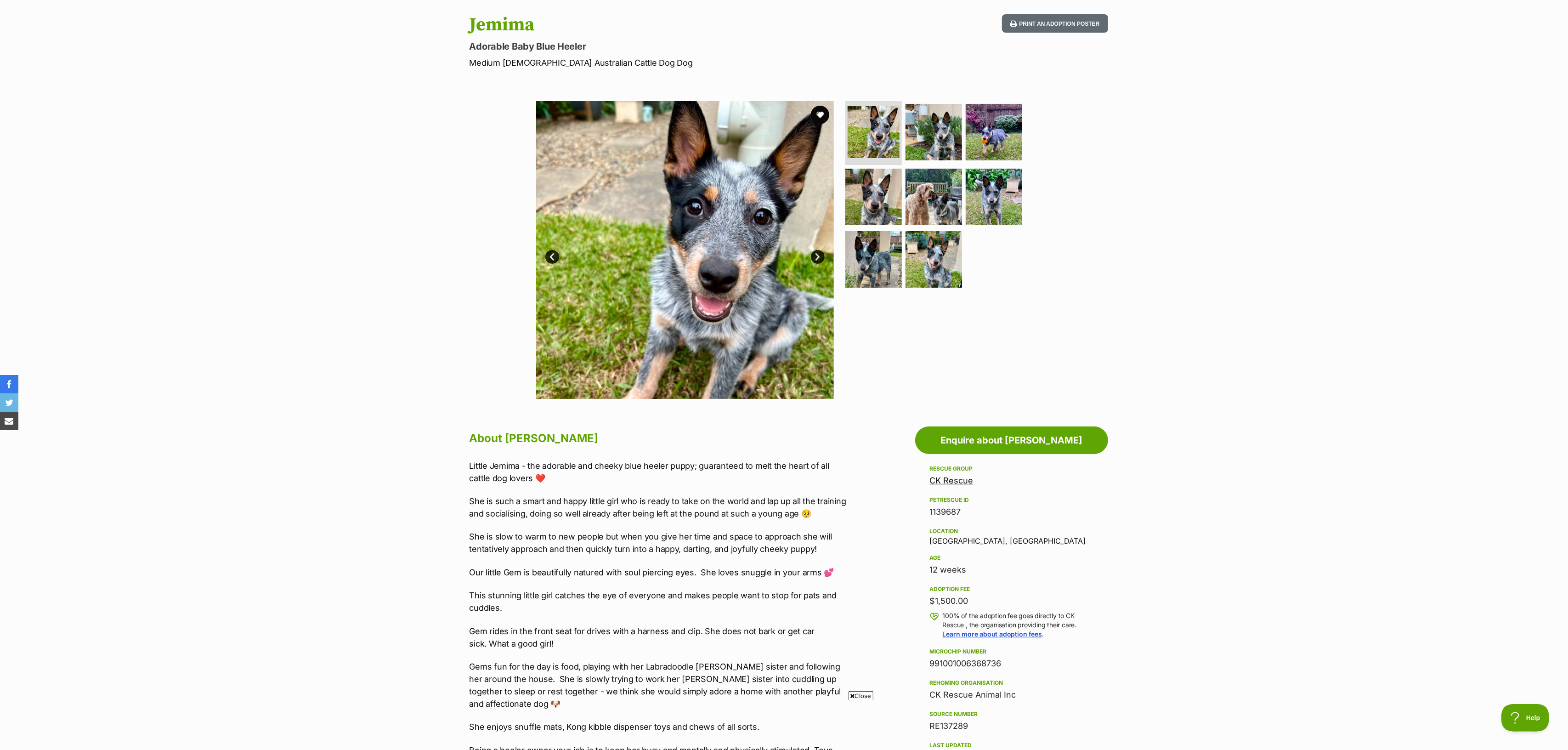
scroll to position [86, 0]
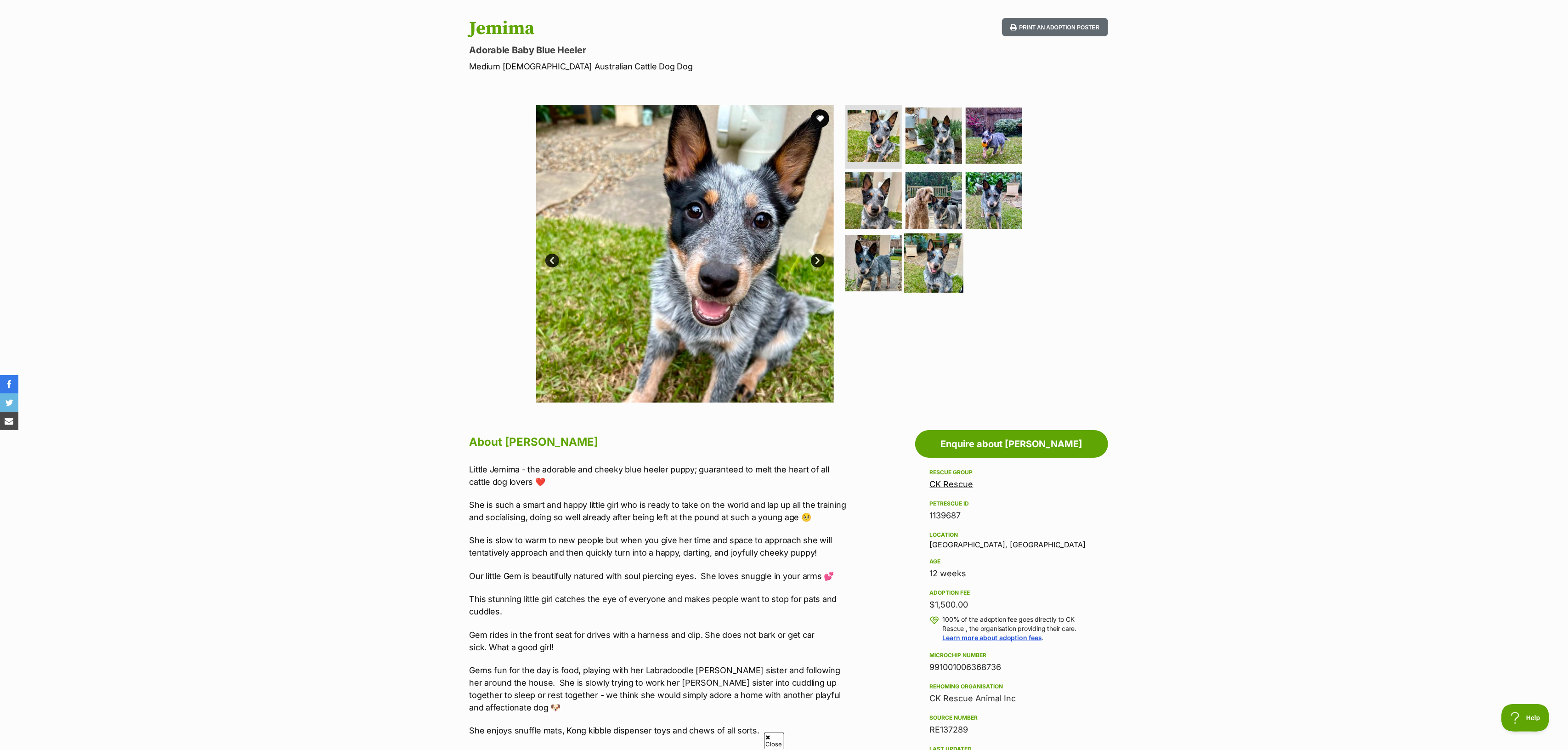
click at [941, 253] on img at bounding box center [933, 263] width 59 height 59
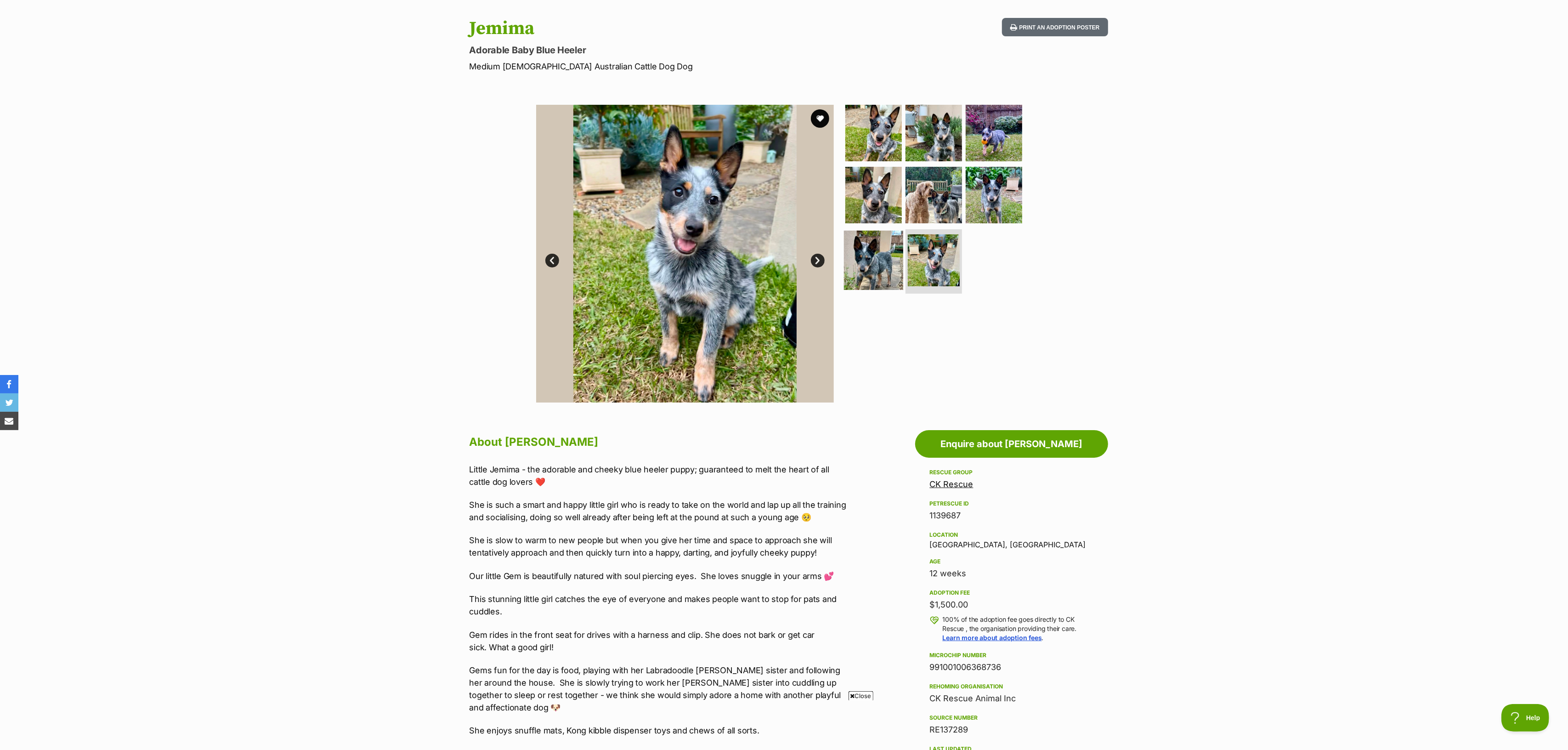
click at [880, 265] on img at bounding box center [873, 260] width 59 height 59
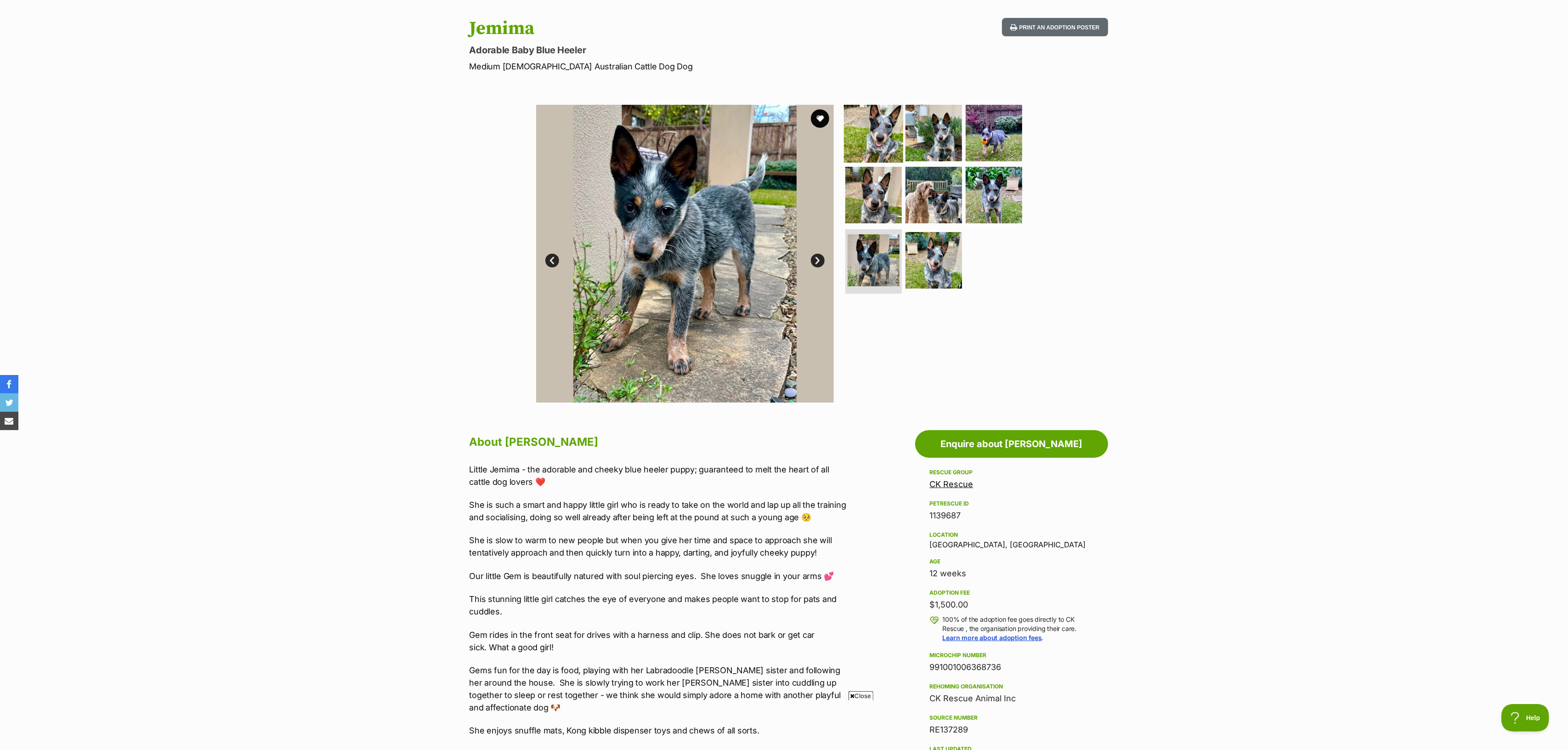
click at [872, 116] on img at bounding box center [873, 133] width 59 height 59
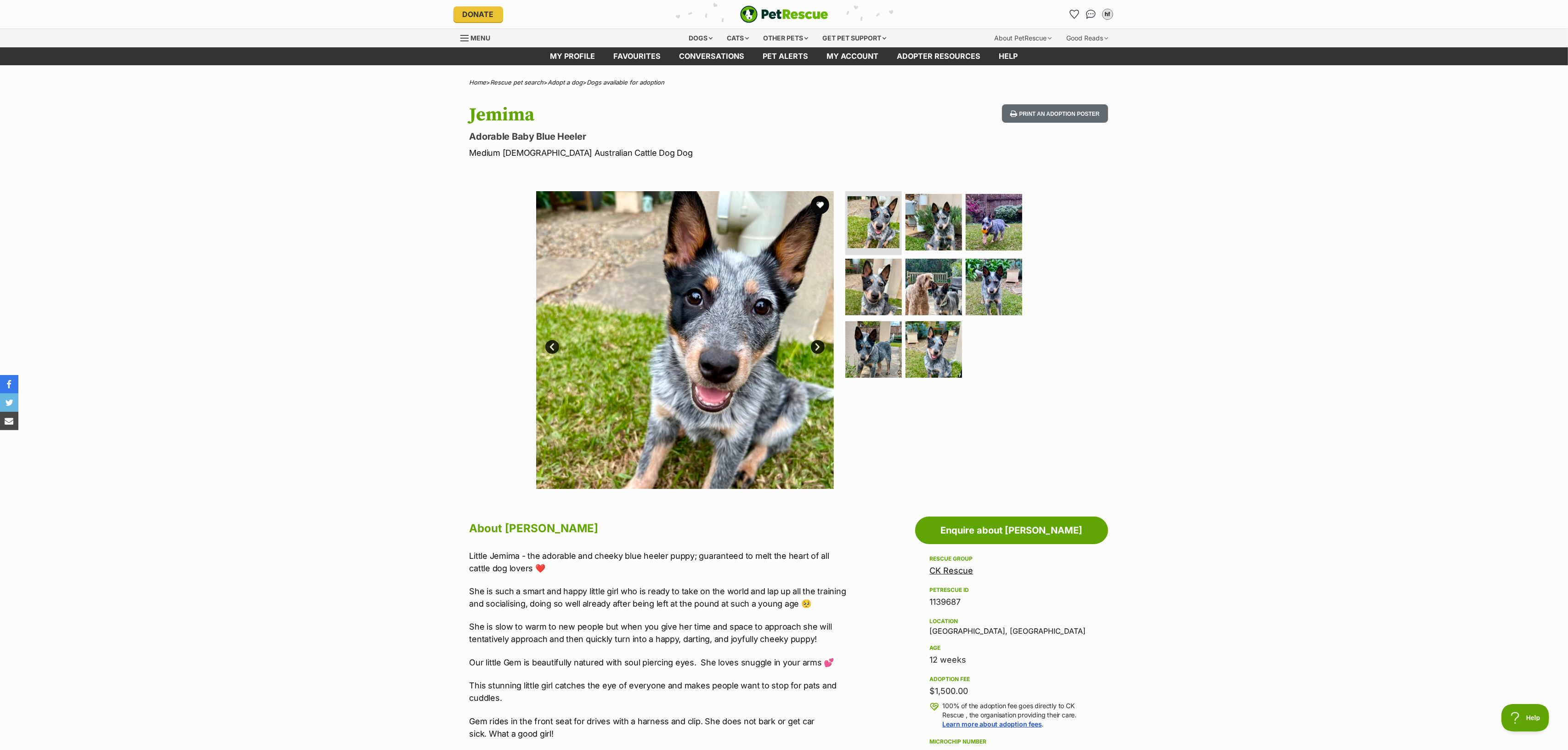
scroll to position [0, 0]
